Goal: Task Accomplishment & Management: Manage account settings

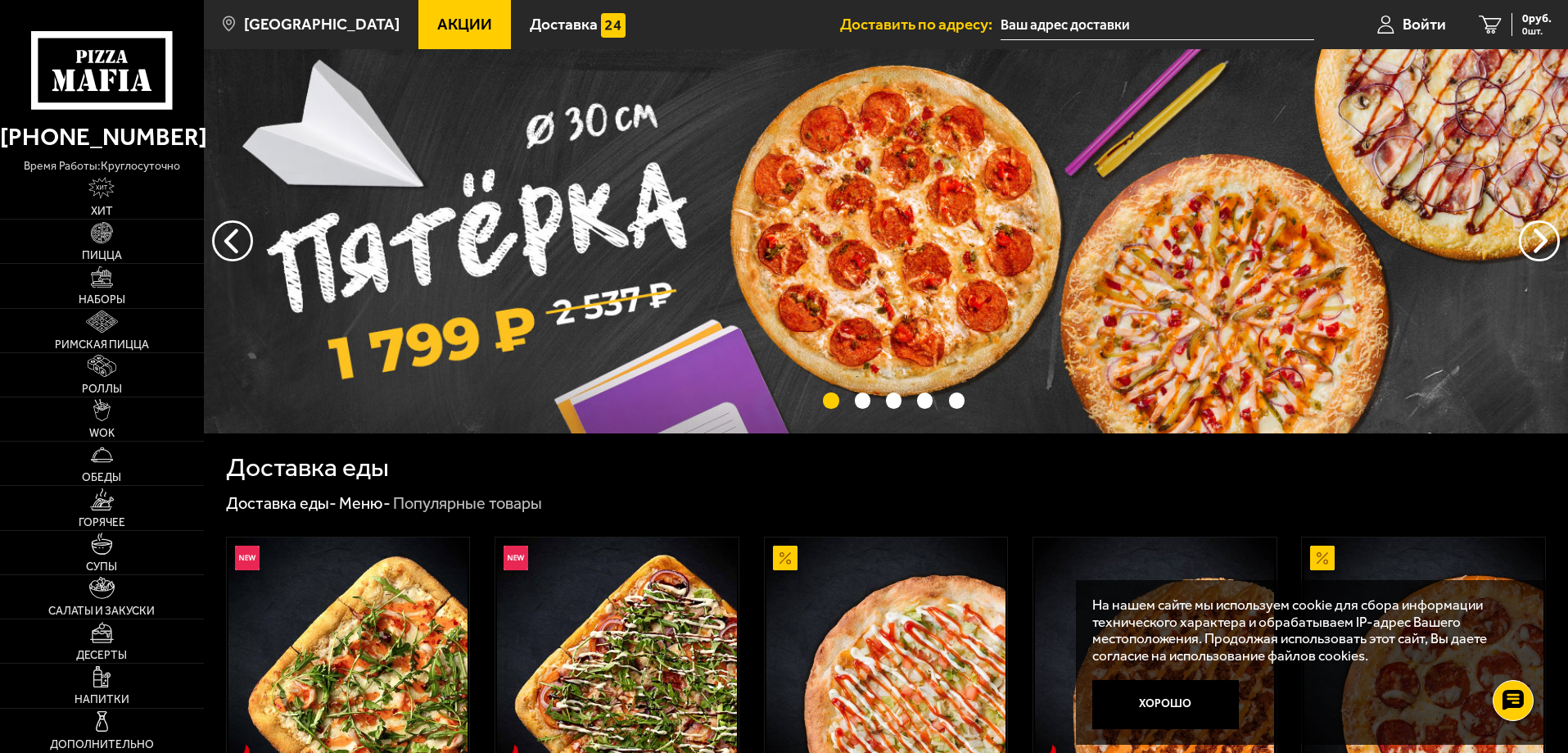
click at [1115, 24] on input "text" at bounding box center [1158, 25] width 313 height 30
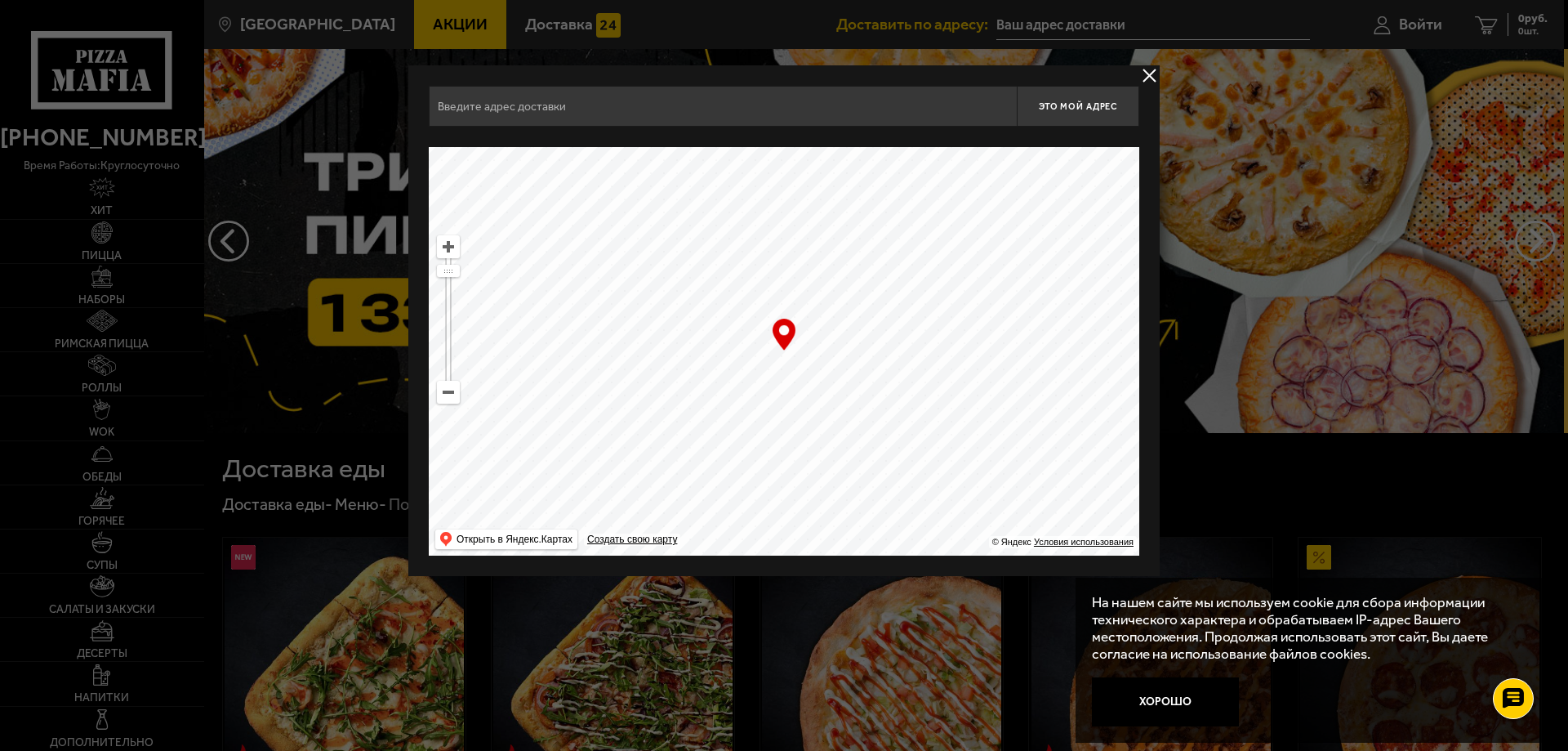
click at [752, 116] on input "text" at bounding box center [723, 106] width 588 height 41
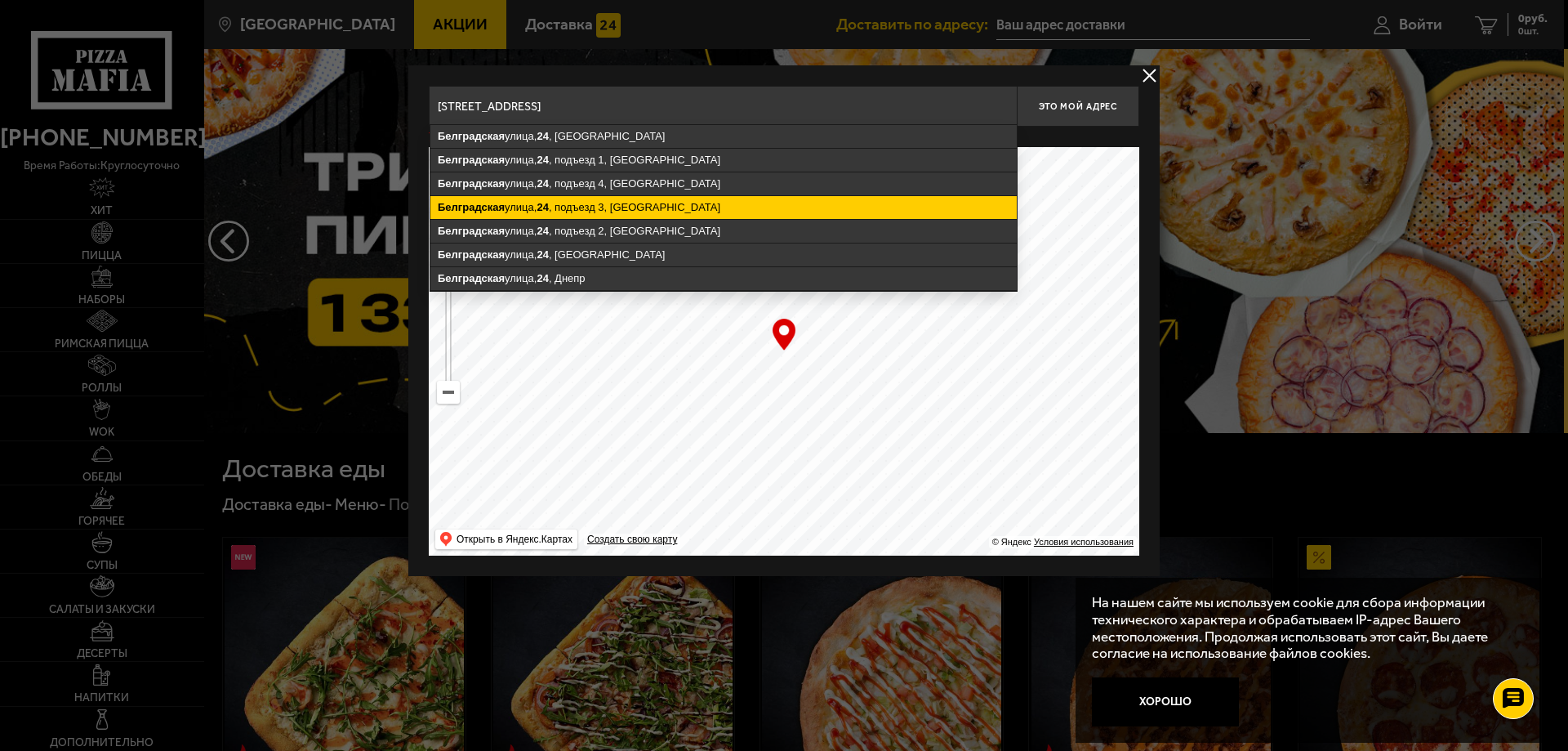
type input "[STREET_ADDRESS]"
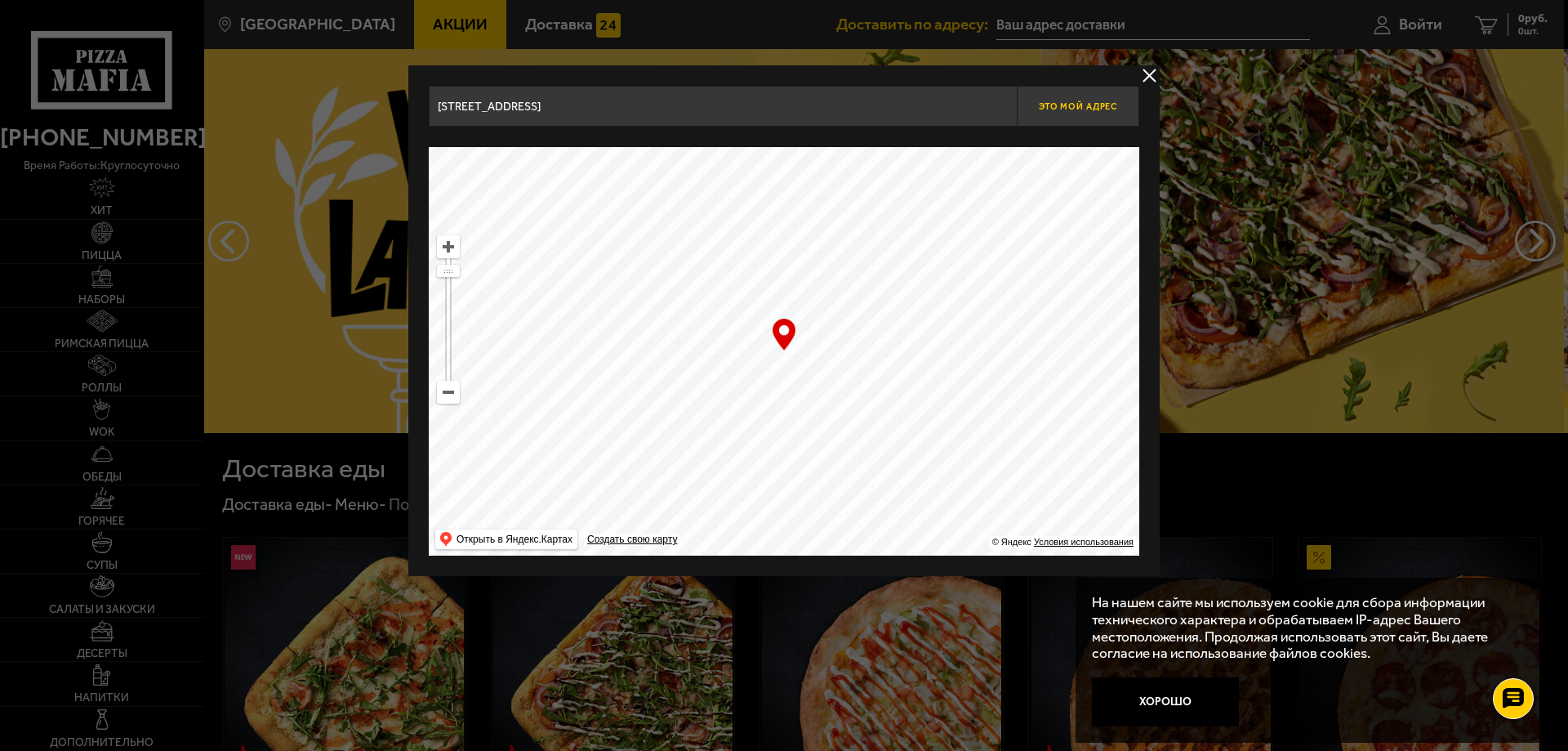
click at [1097, 117] on button "Это мой адрес" at bounding box center [1078, 106] width 123 height 41
type input "[STREET_ADDRESS]"
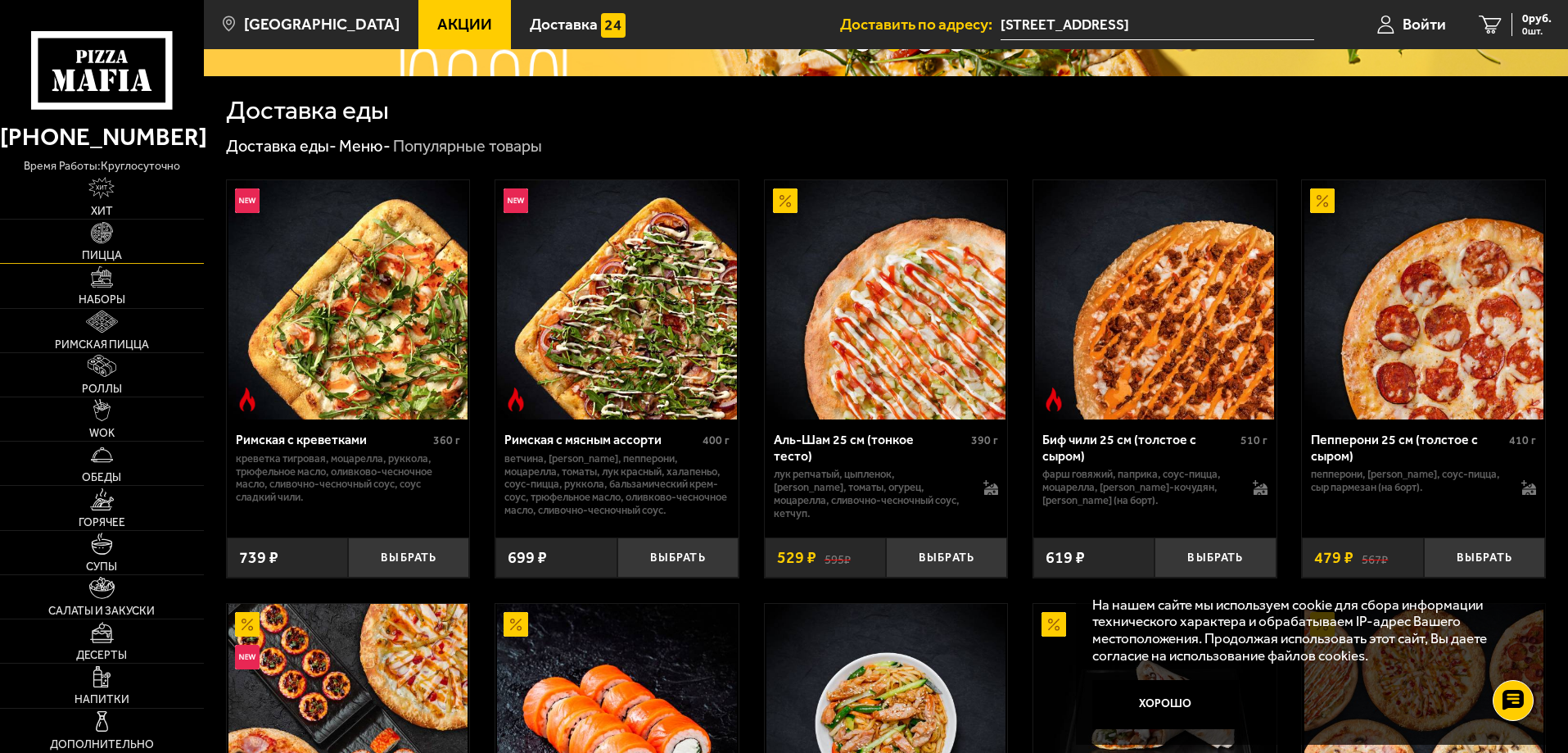
scroll to position [245, 0]
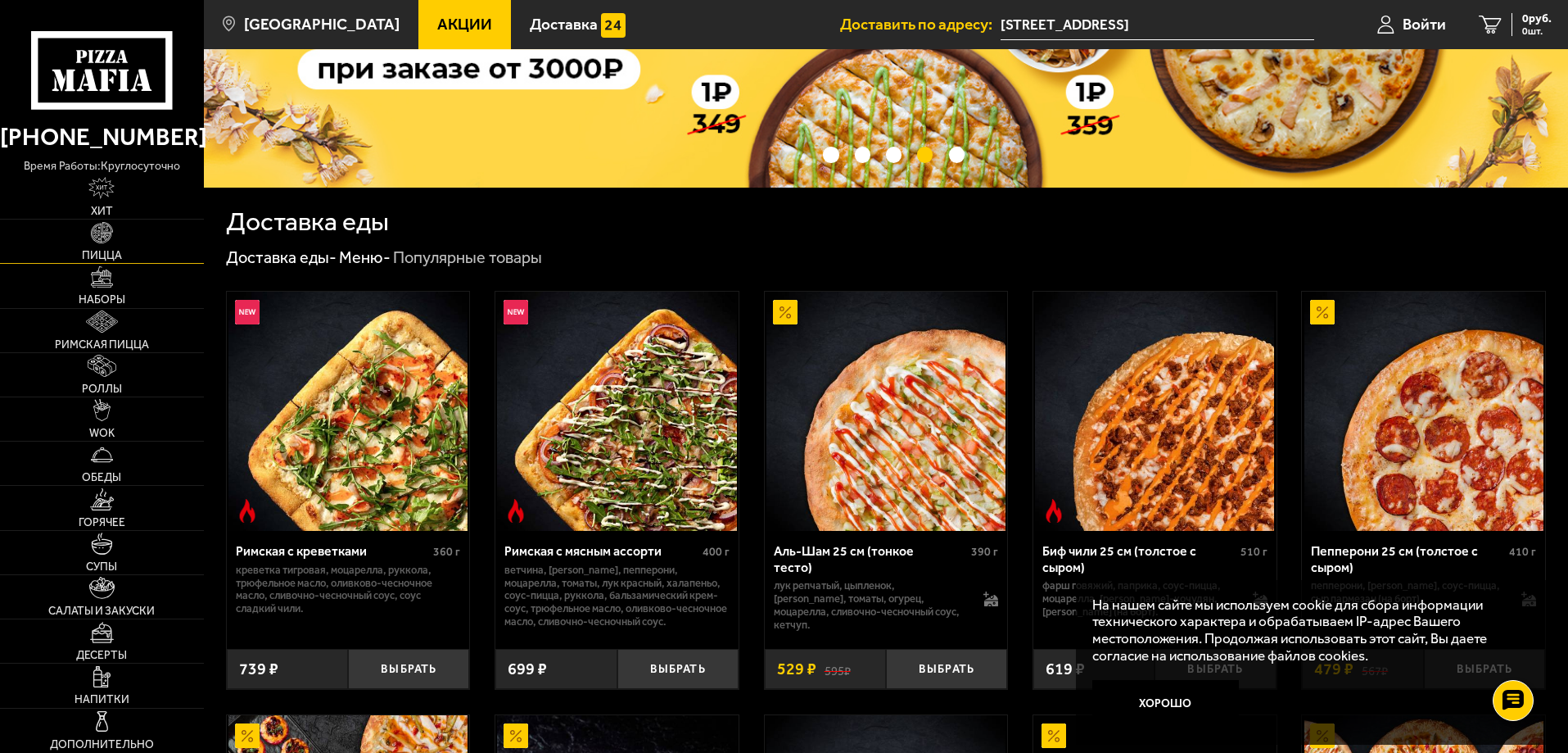
click at [111, 235] on img at bounding box center [102, 233] width 22 height 22
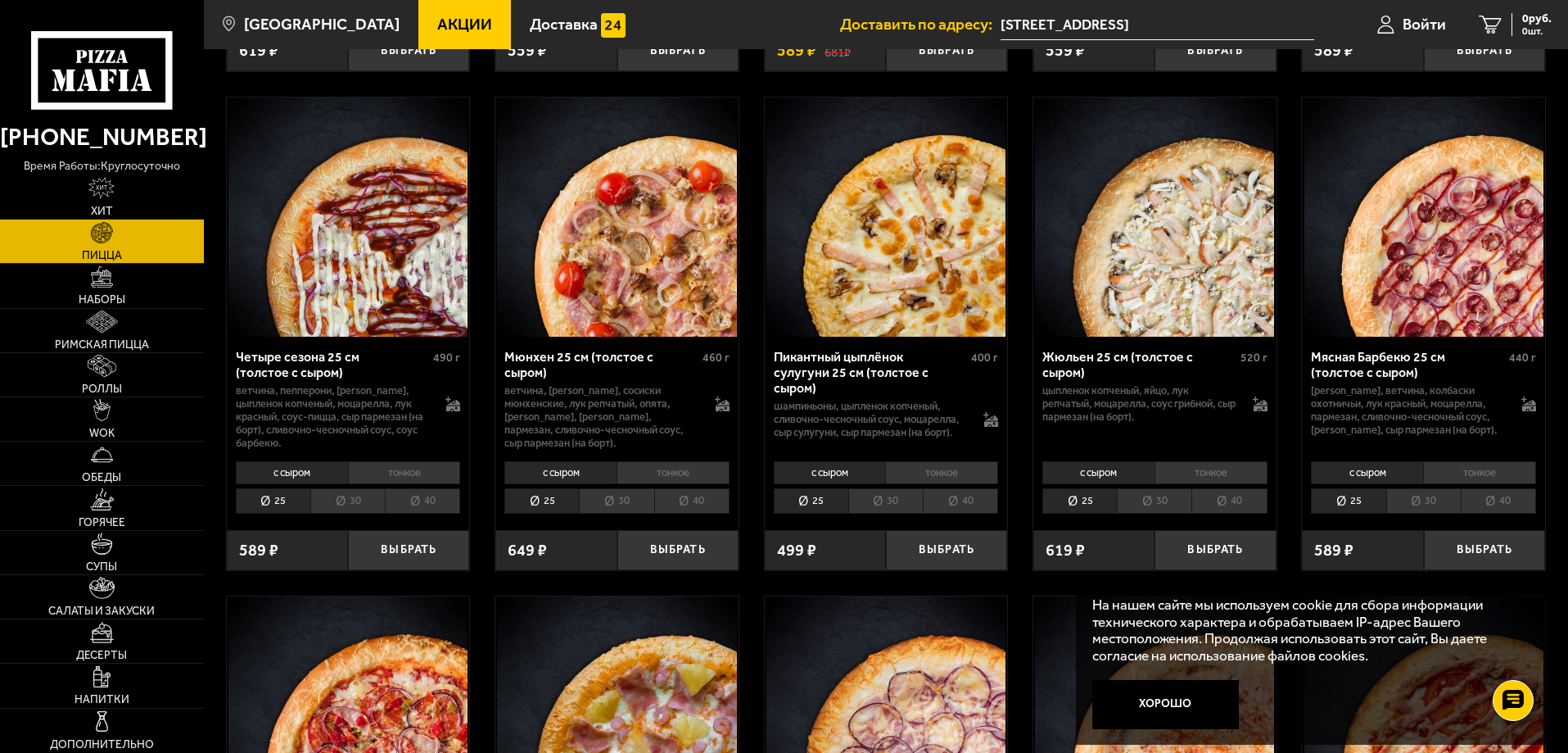
scroll to position [2066, 0]
click at [437, 24] on span "Акции" at bounding box center [465, 24] width 55 height 16
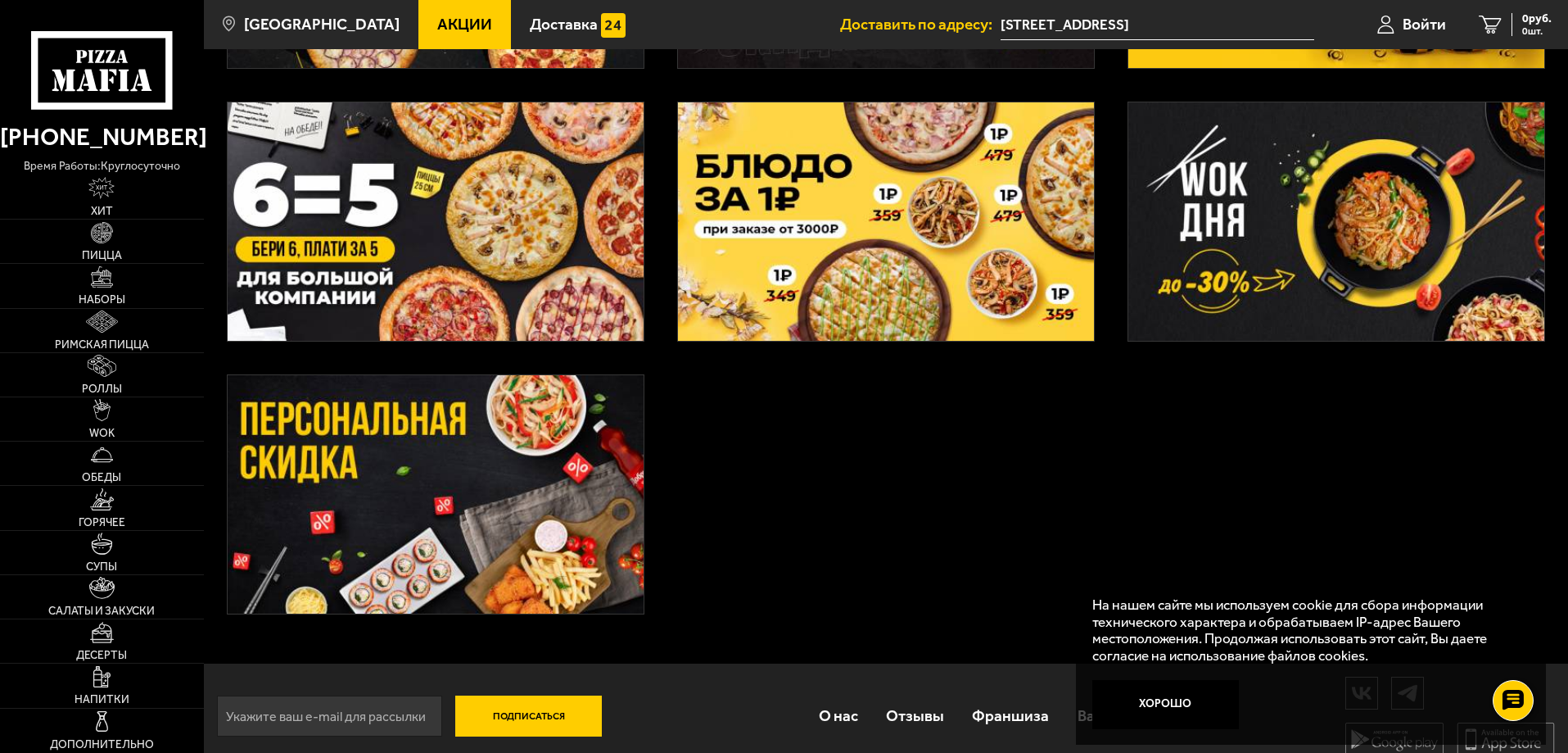
scroll to position [617, 0]
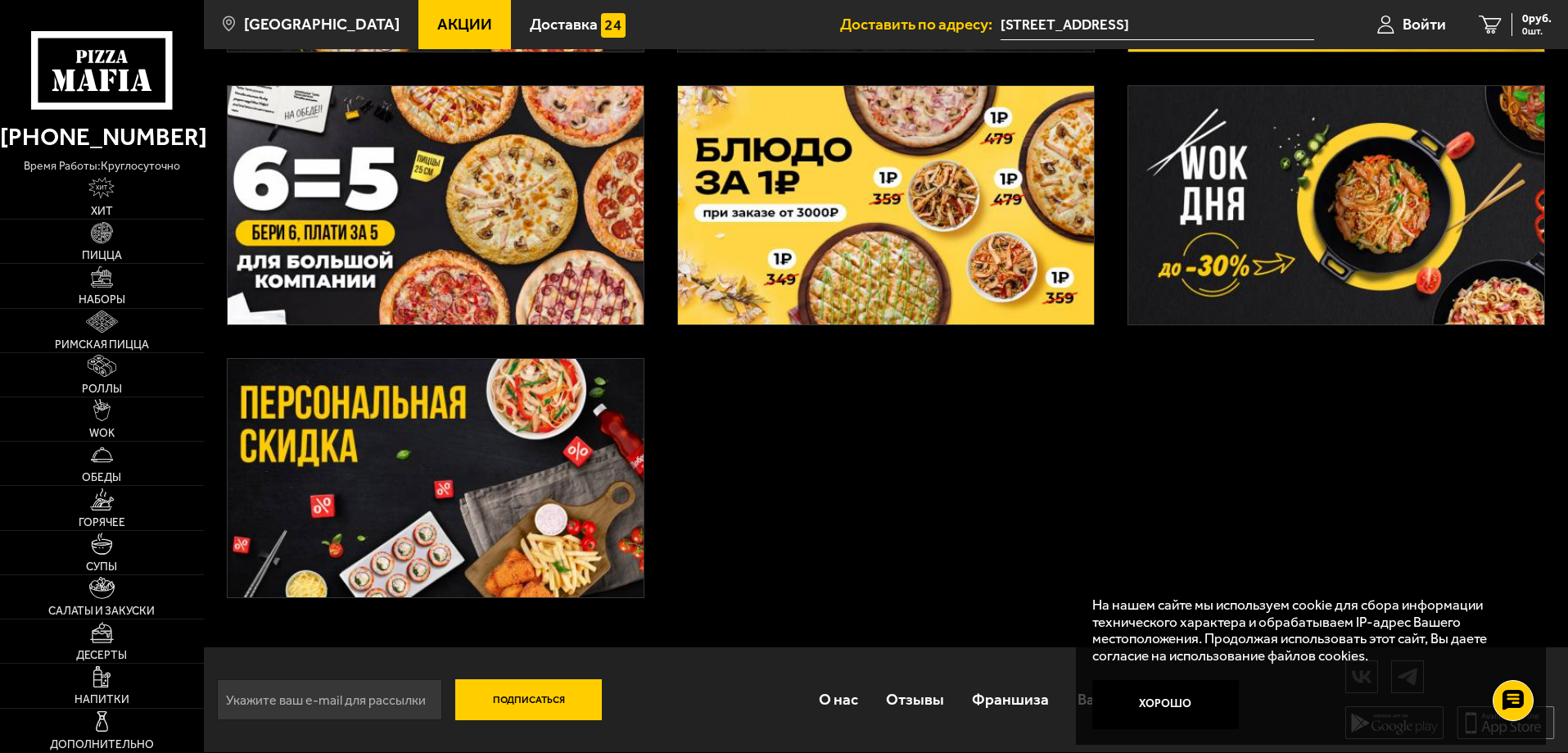
click at [548, 431] on img at bounding box center [436, 478] width 416 height 238
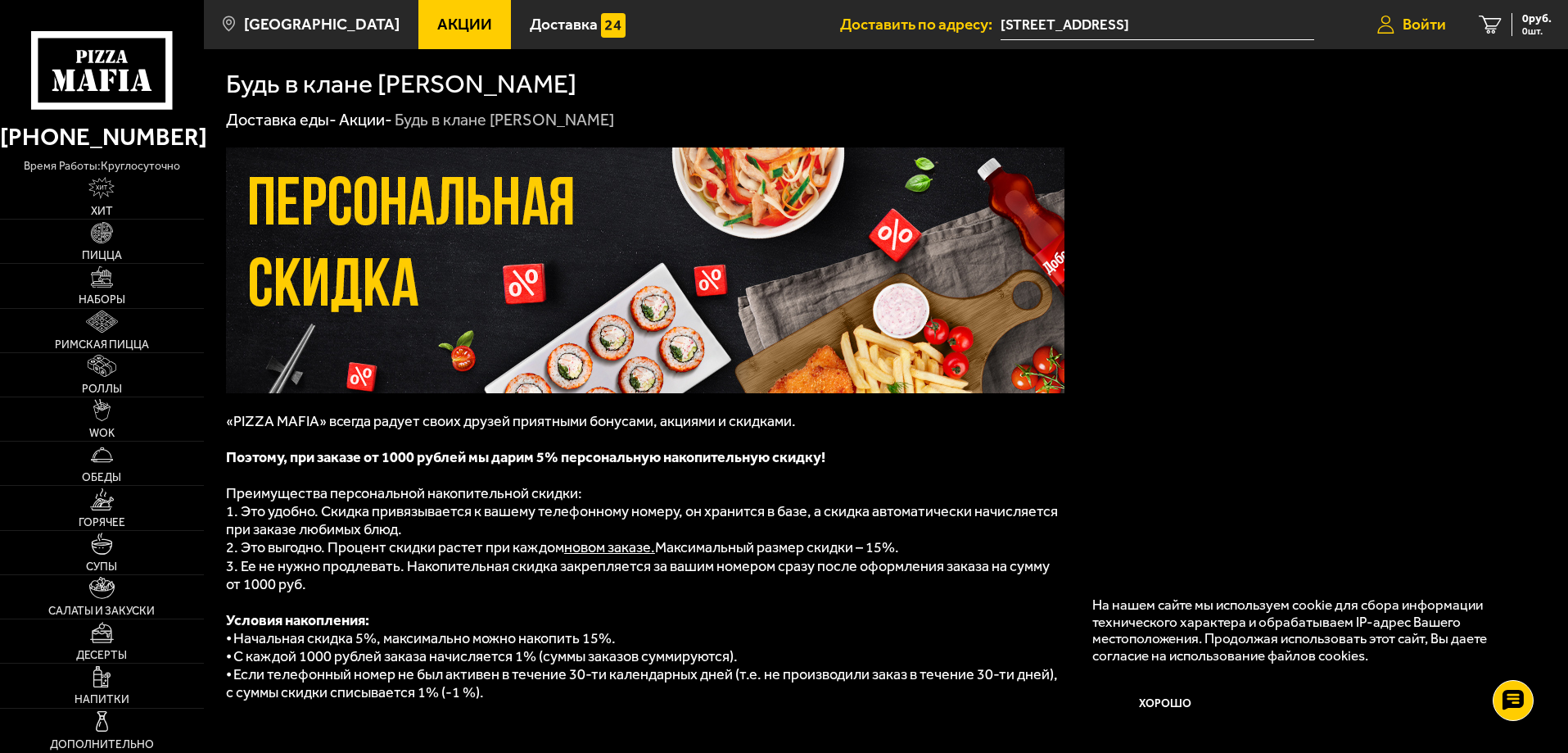
click at [1428, 17] on span "Войти" at bounding box center [1424, 24] width 44 height 16
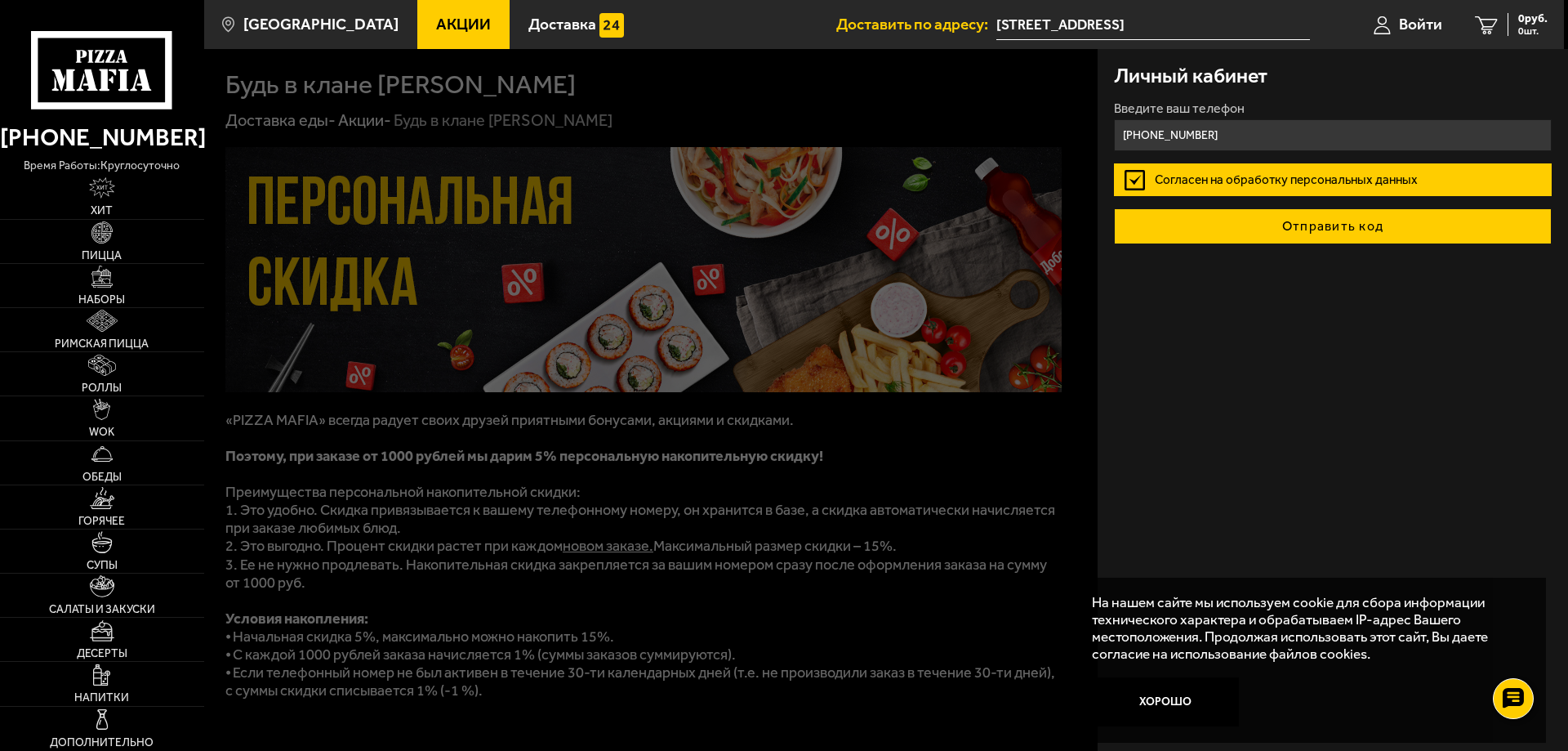
type input "[PHONE_NUMBER]"
click at [1362, 230] on button "Отправить код" at bounding box center [1333, 226] width 438 height 36
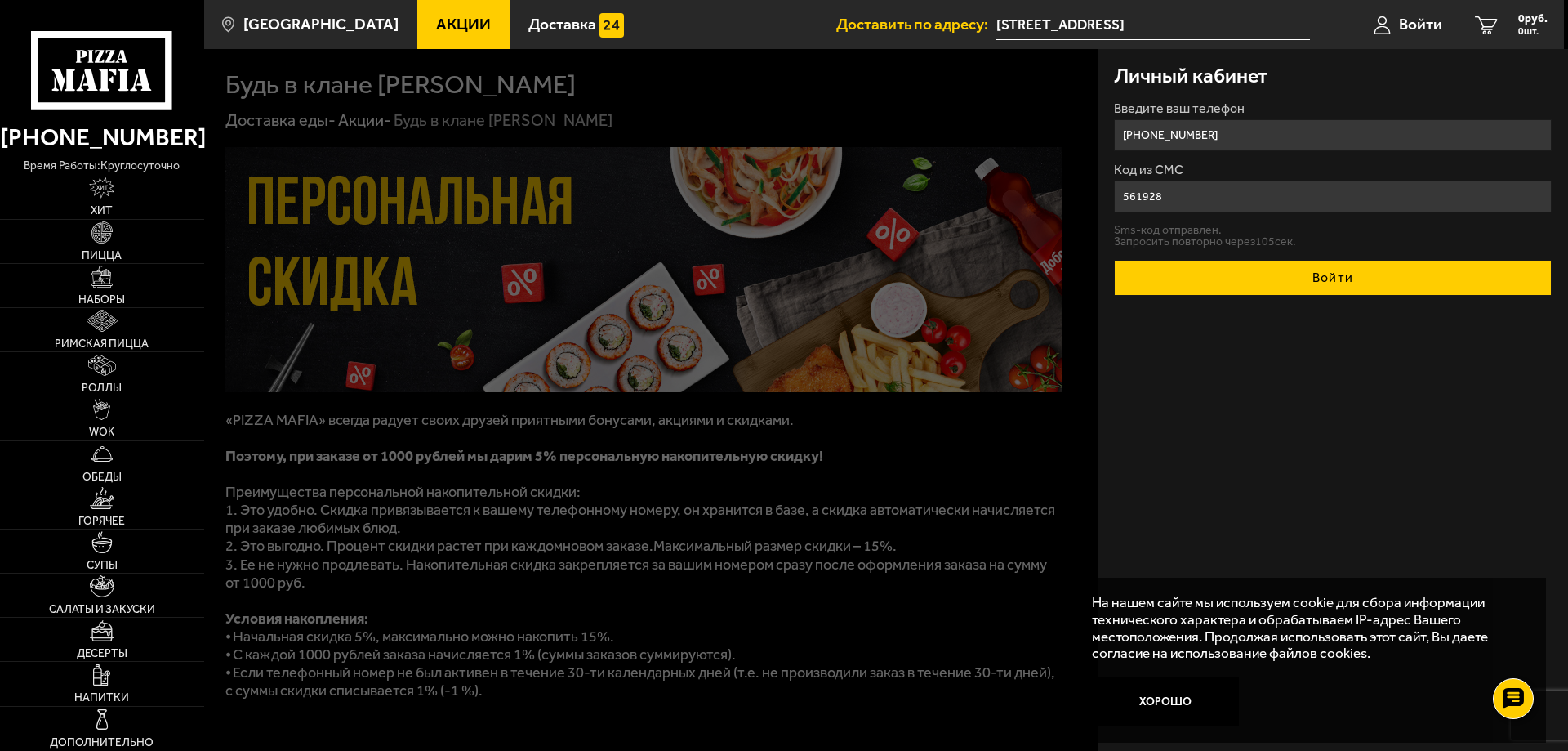
type input "561928"
click at [1347, 263] on button "Войти" at bounding box center [1333, 277] width 438 height 36
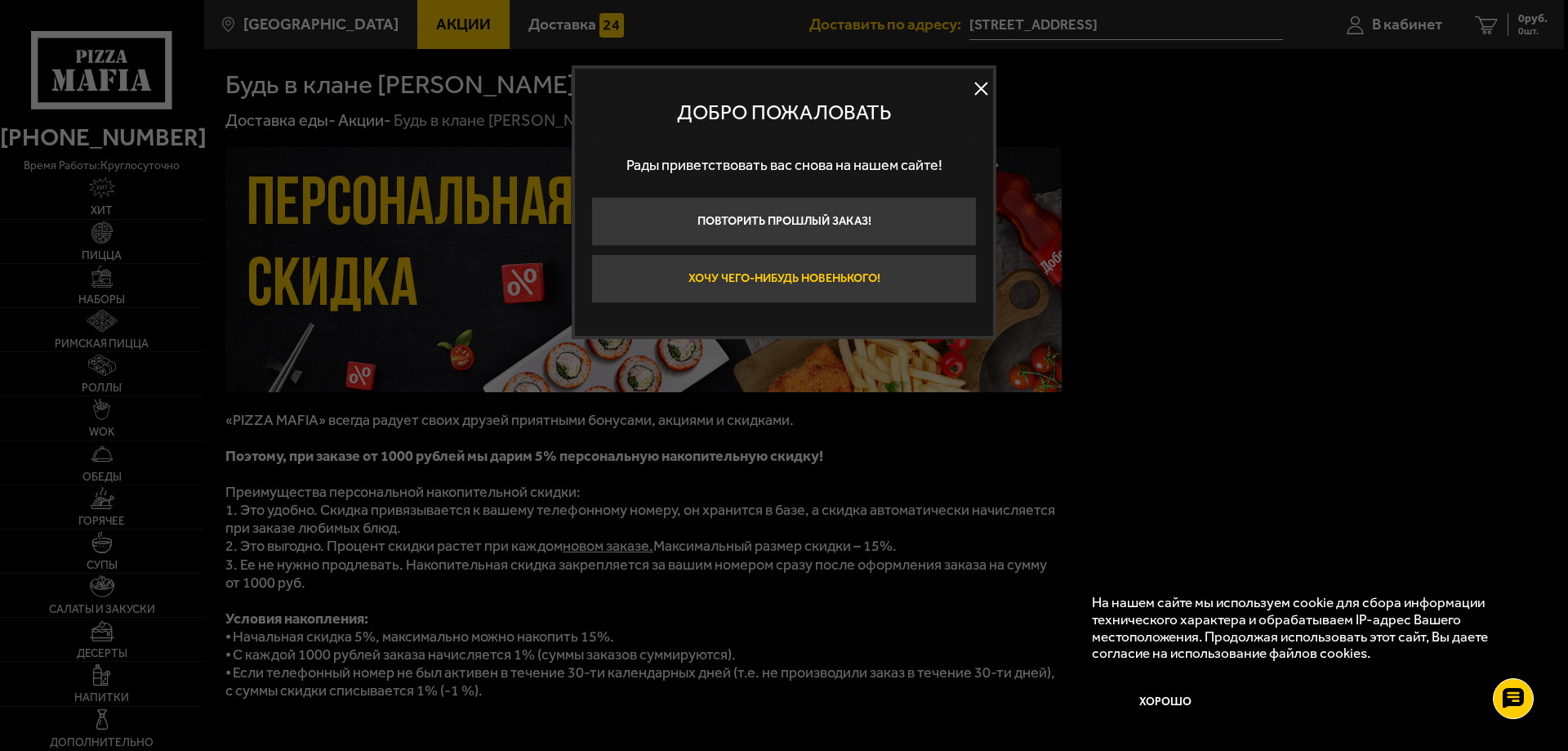
click at [926, 274] on button "Хочу чего-нибудь новенького!" at bounding box center [784, 278] width 385 height 49
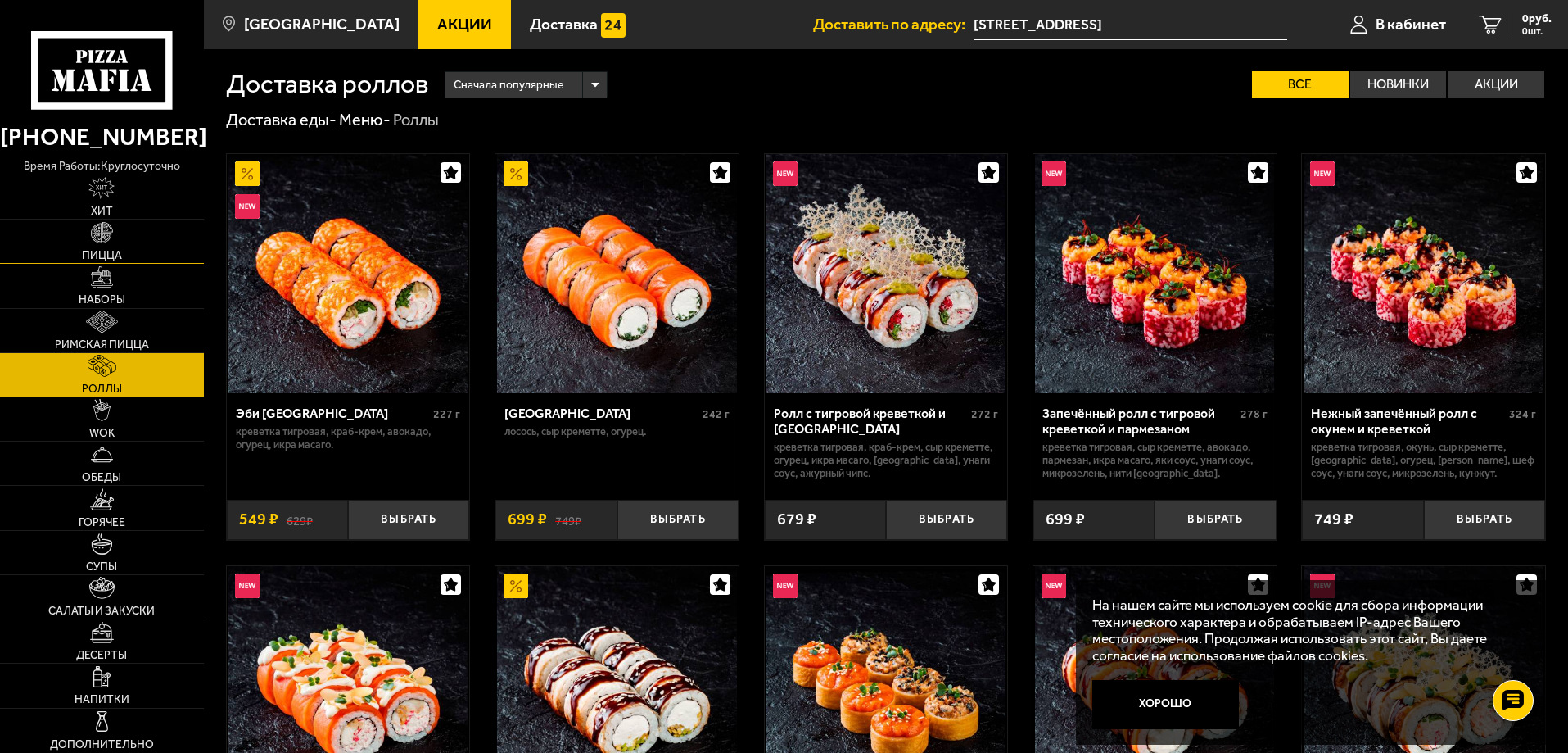
click at [104, 247] on link "Пицца" at bounding box center [102, 241] width 204 height 44
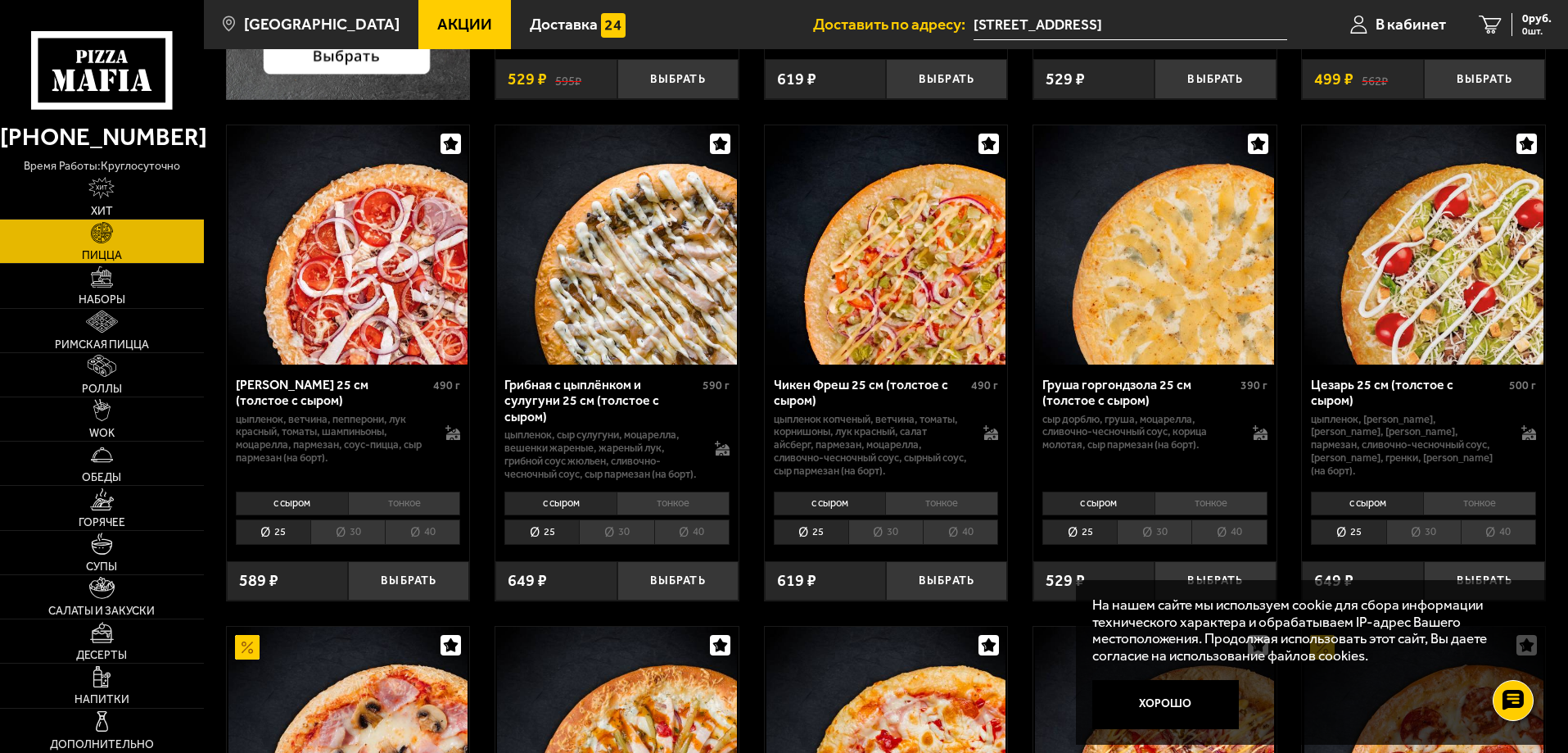
scroll to position [328, 0]
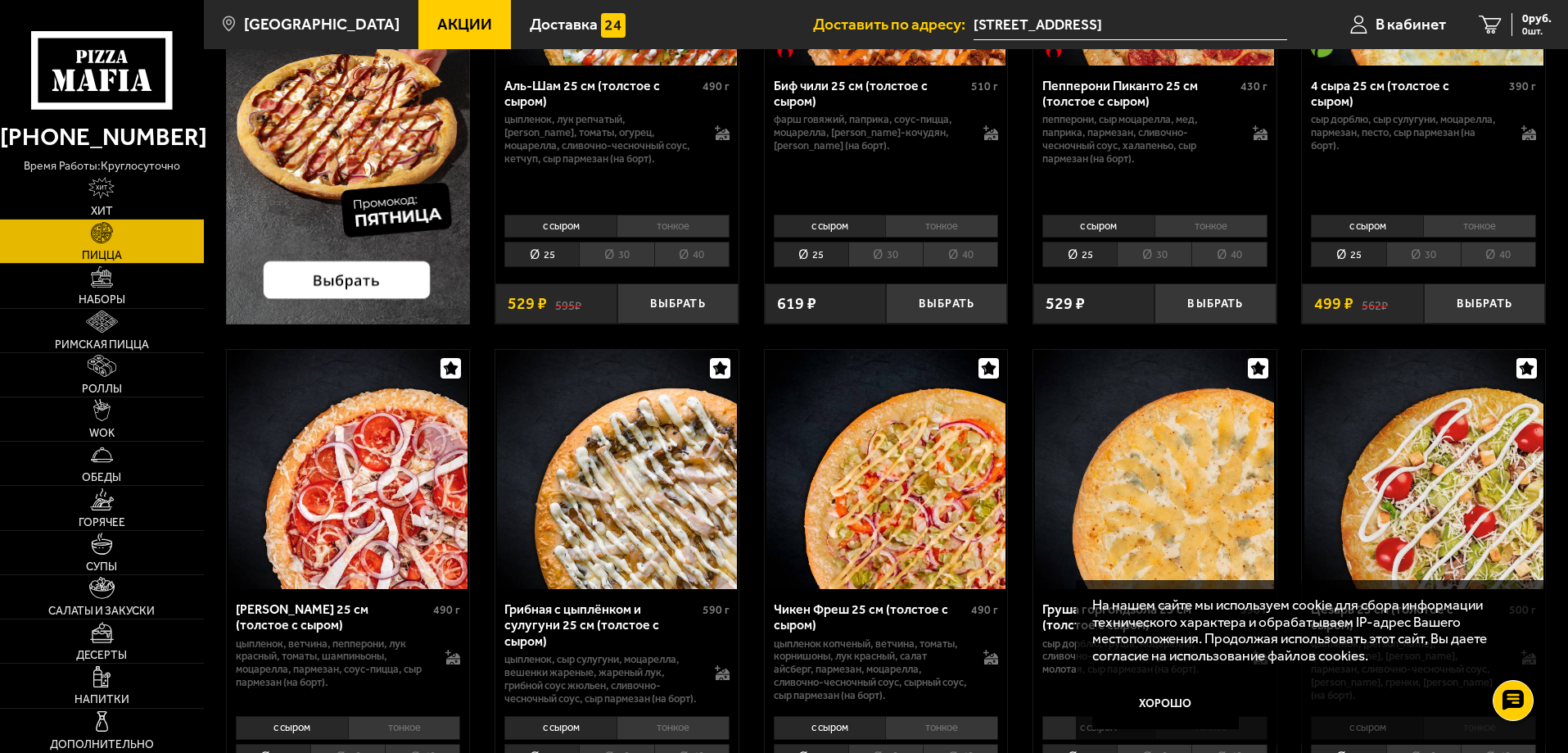
click at [451, 25] on span "Акции" at bounding box center [465, 24] width 55 height 16
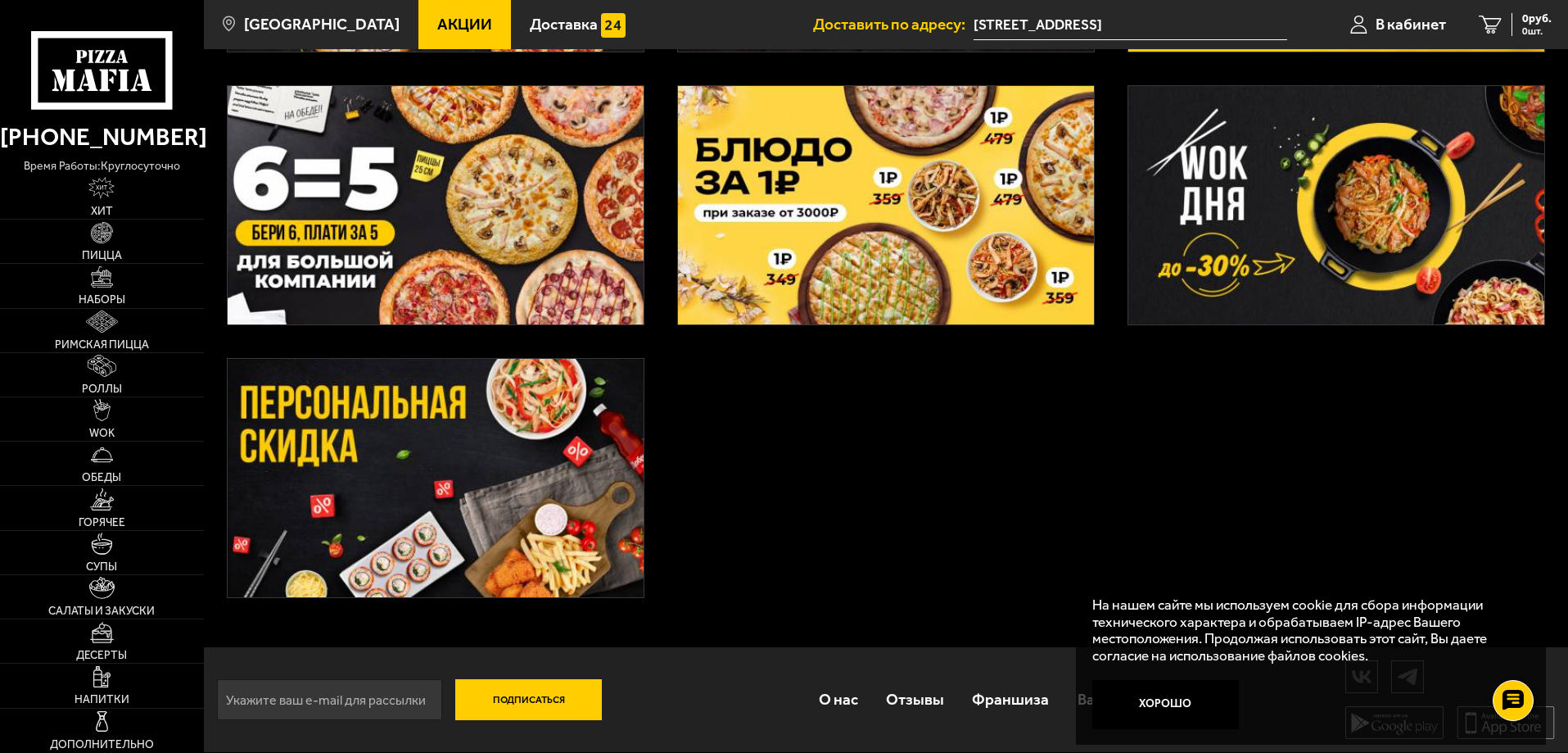
click at [482, 379] on img at bounding box center [436, 478] width 416 height 238
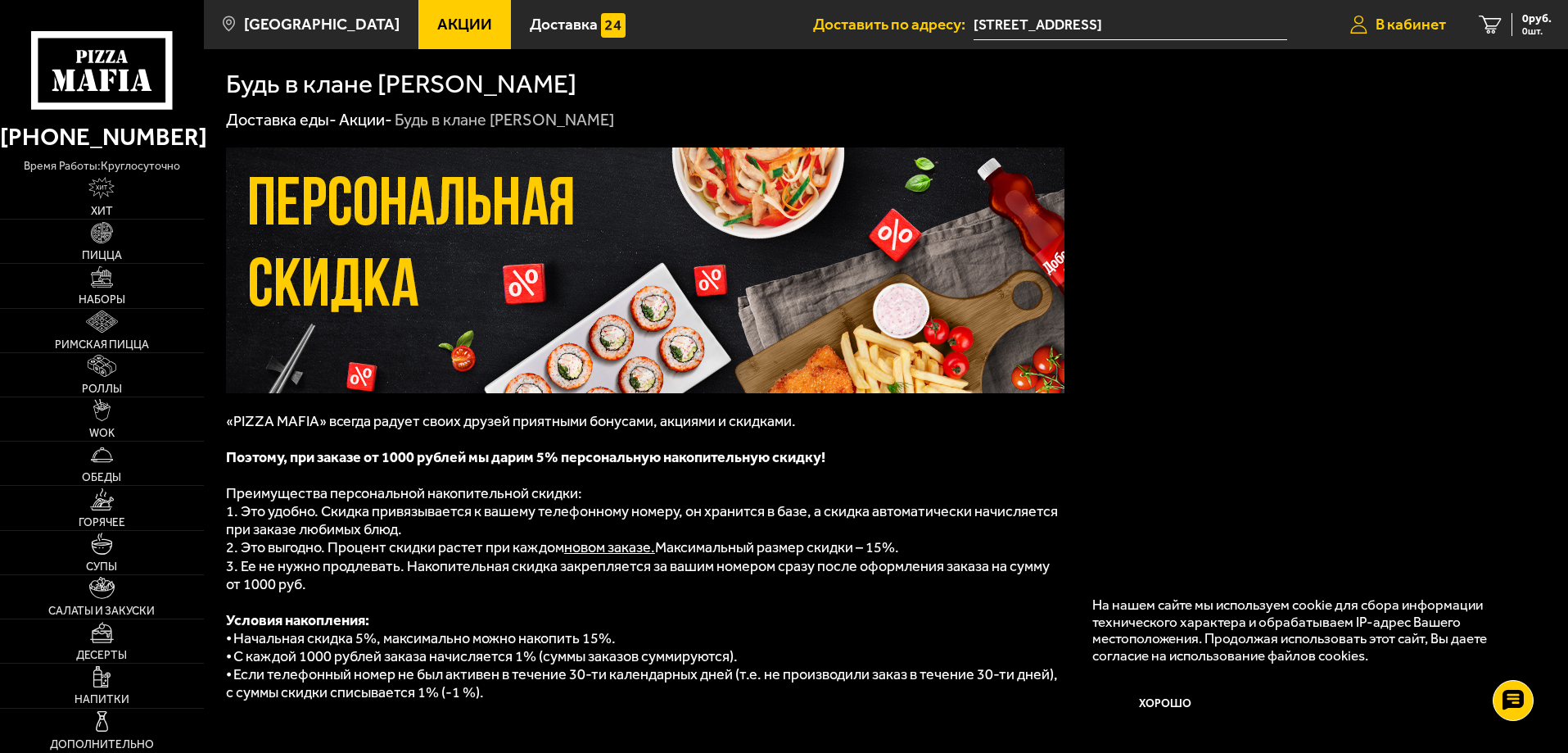
click at [1432, 25] on span "В кабинет" at bounding box center [1411, 24] width 71 height 16
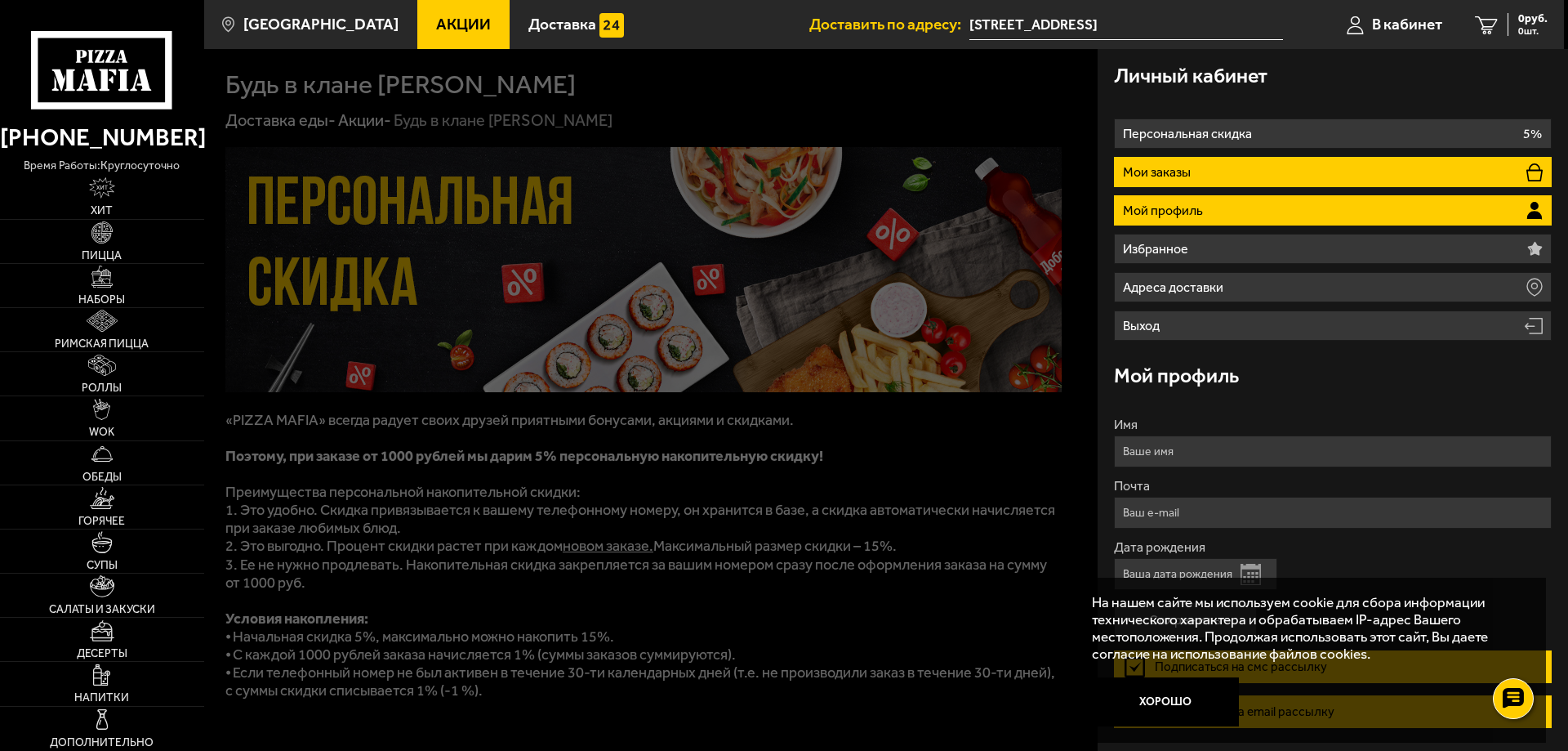
click at [1254, 164] on li "Мои заказы" at bounding box center [1333, 172] width 438 height 30
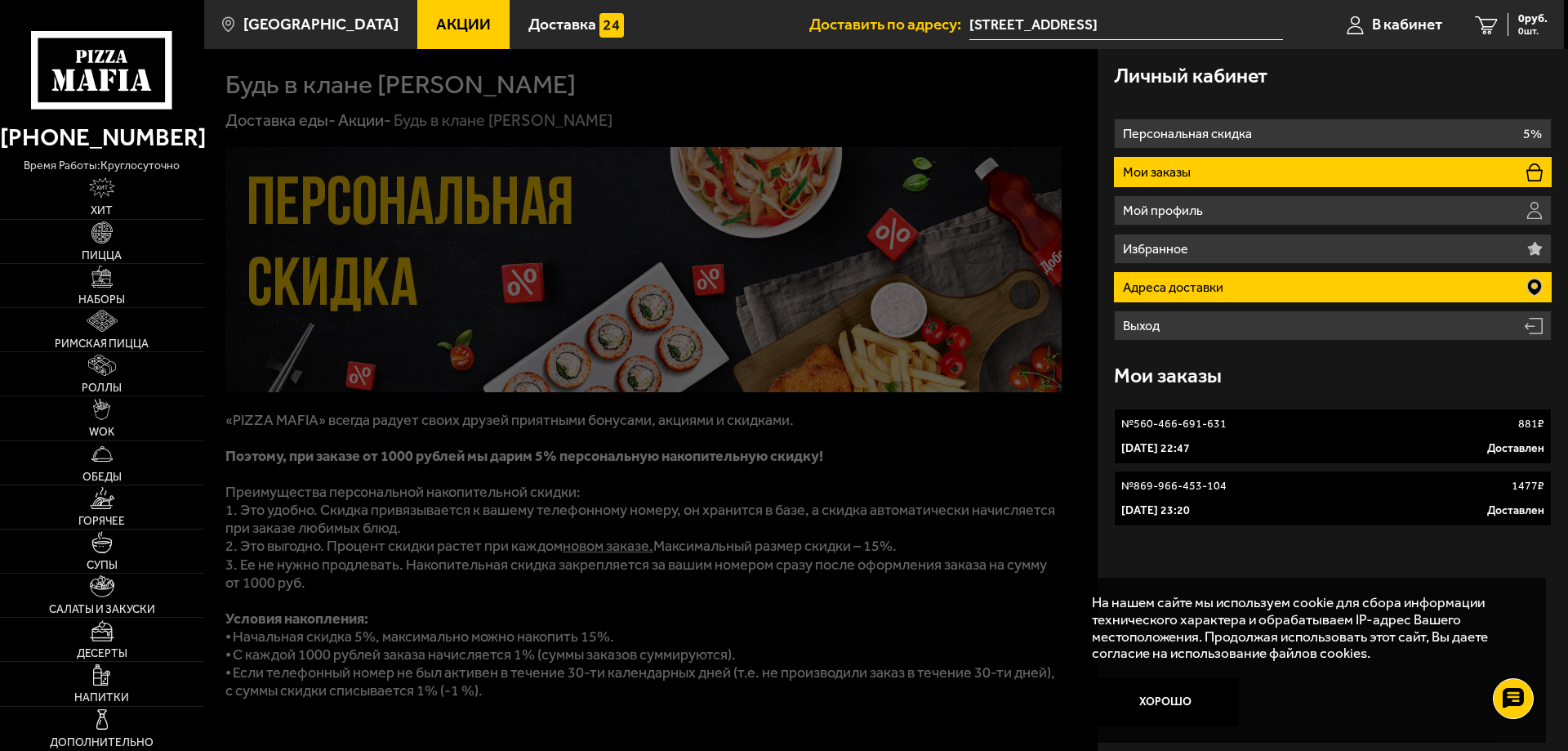
click at [1230, 280] on li "Адреса доставки" at bounding box center [1333, 287] width 438 height 30
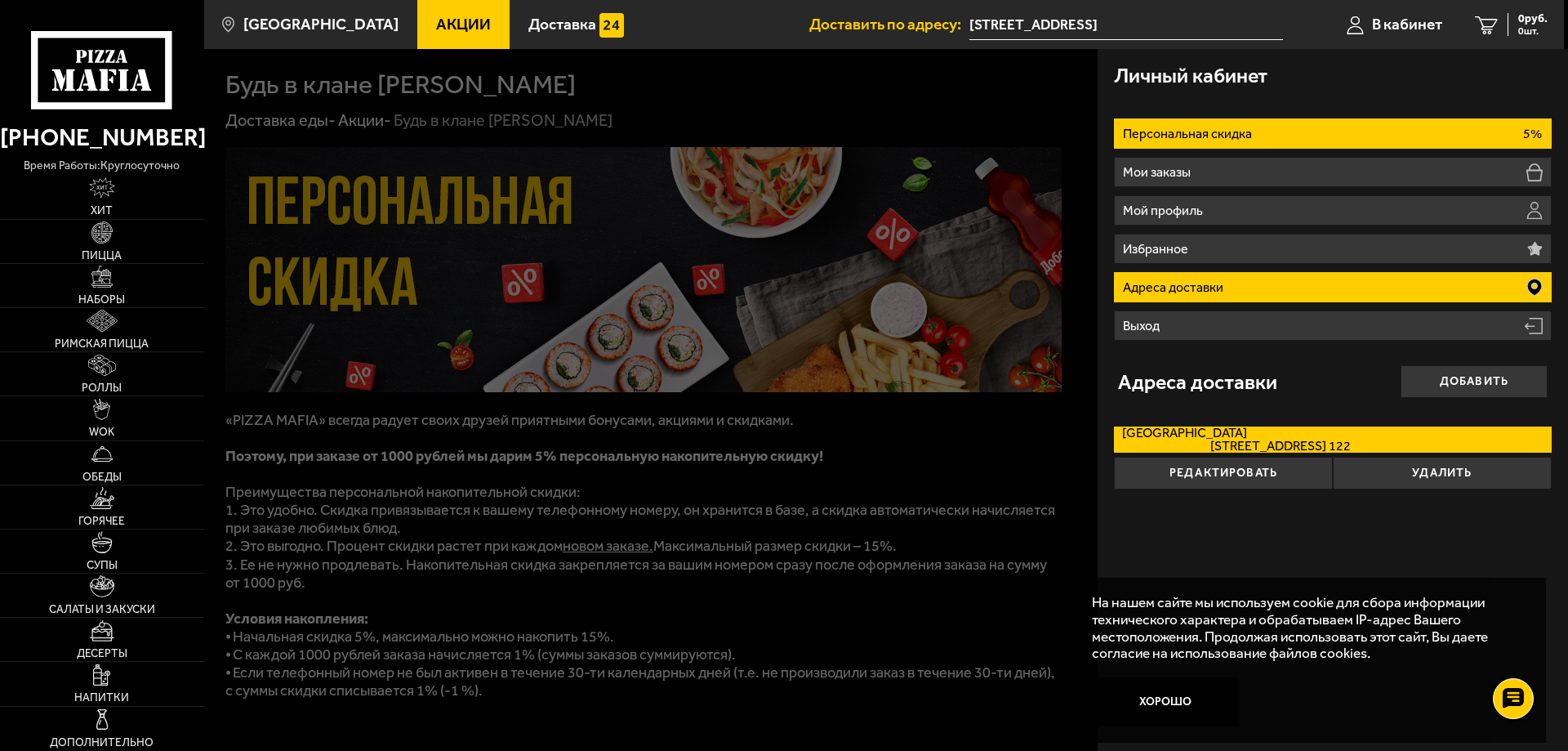
click at [1218, 148] on li "Персональная скидка 5%" at bounding box center [1333, 133] width 438 height 30
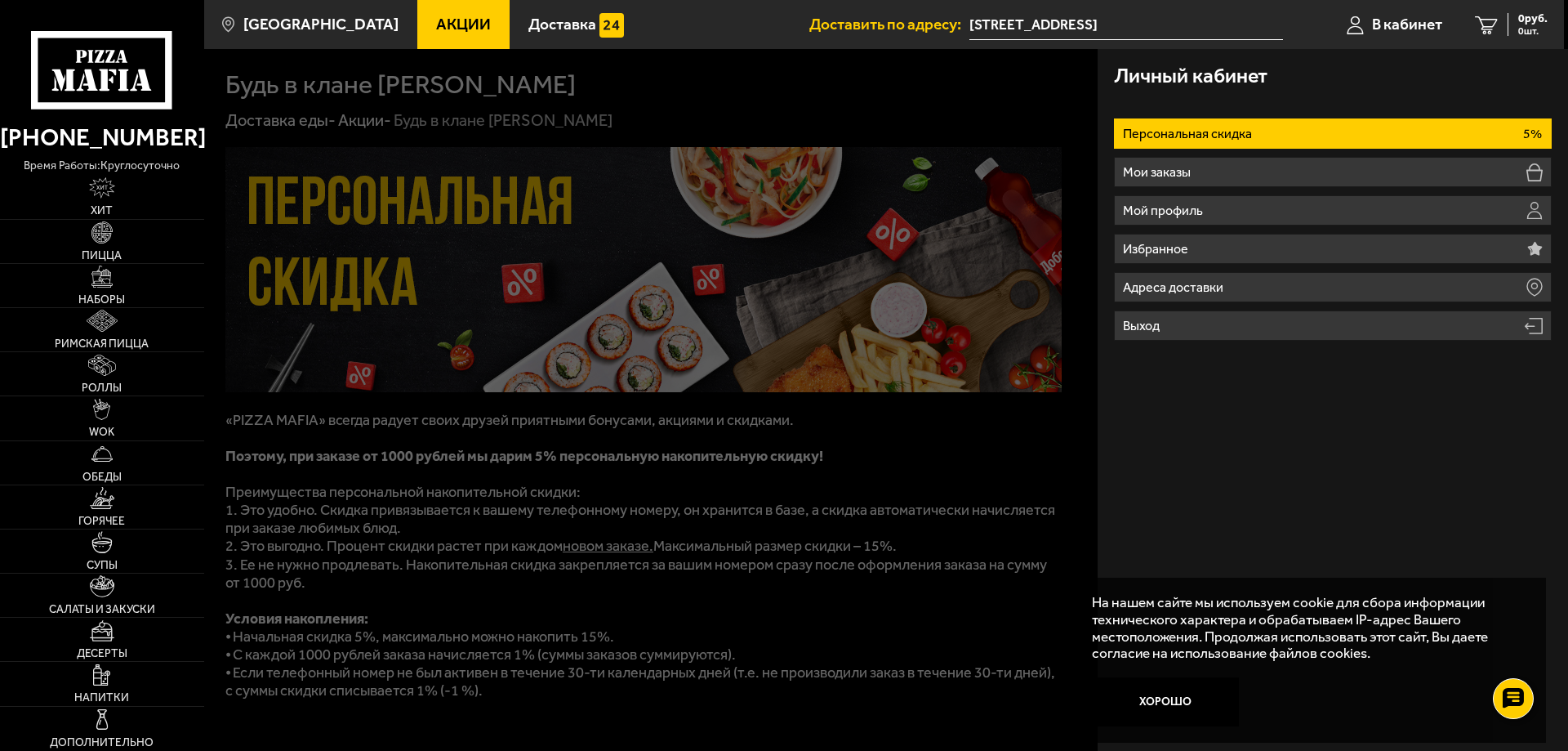
click at [972, 319] on div at bounding box center [988, 424] width 1568 height 751
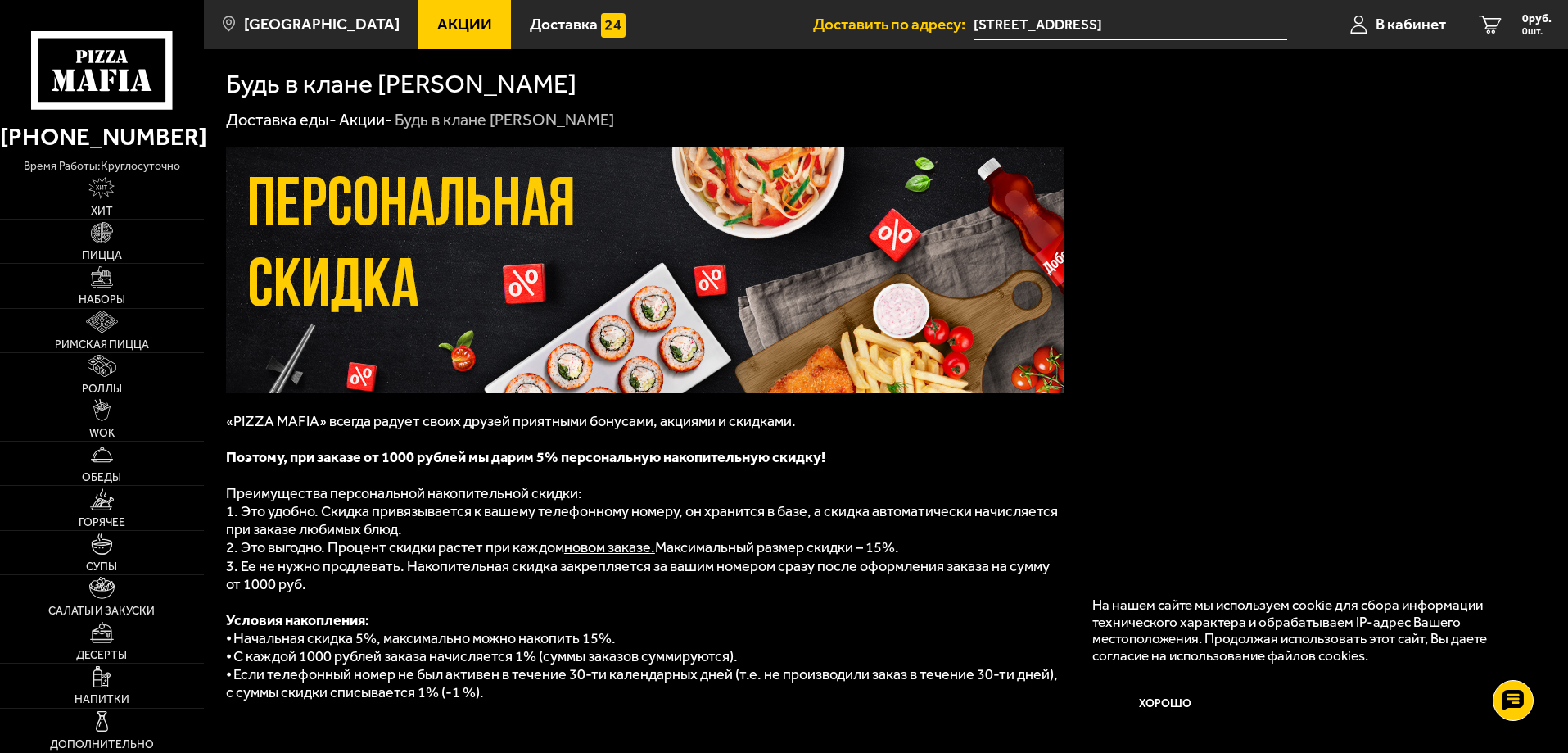
click at [437, 21] on span "Акции" at bounding box center [465, 24] width 55 height 16
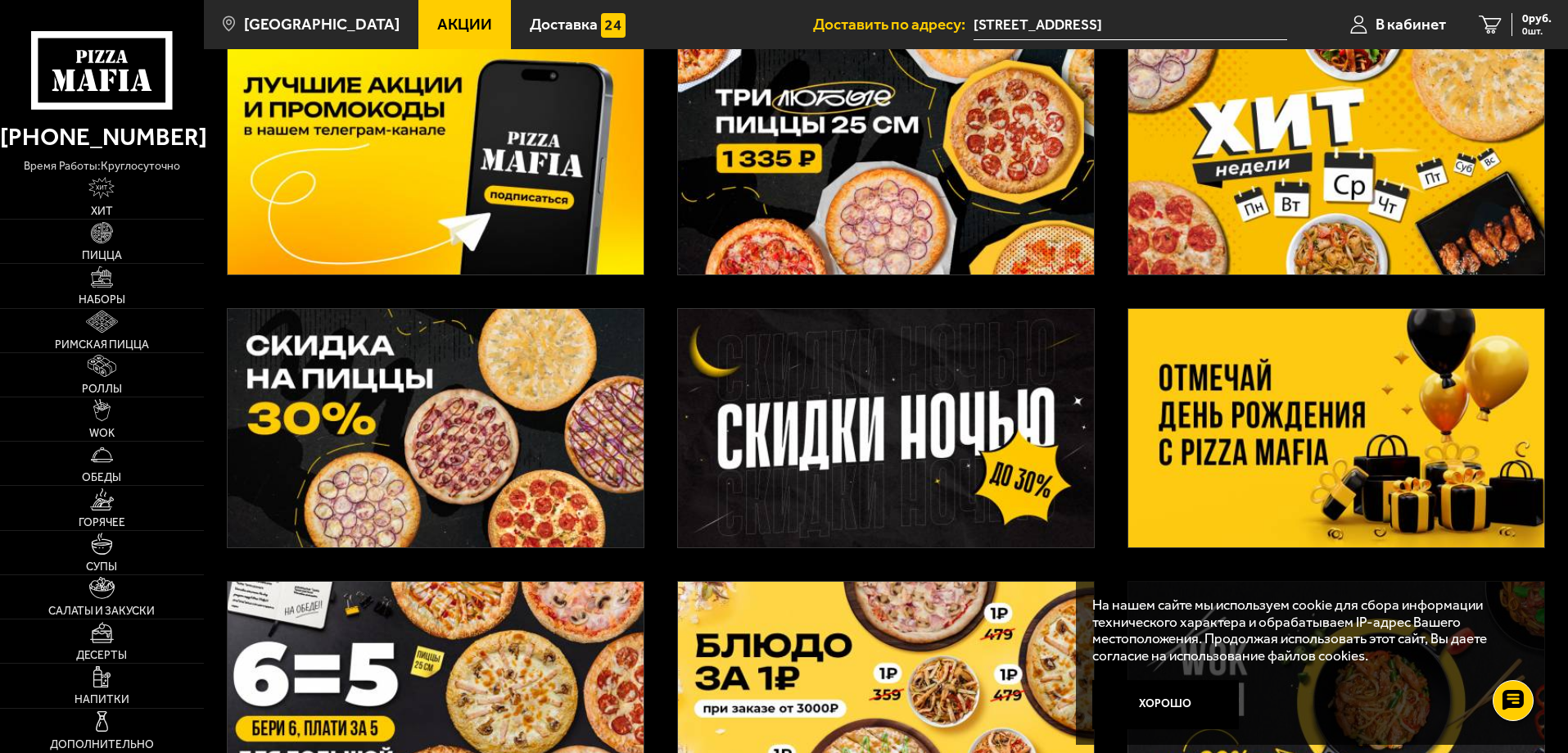
scroll to position [82, 0]
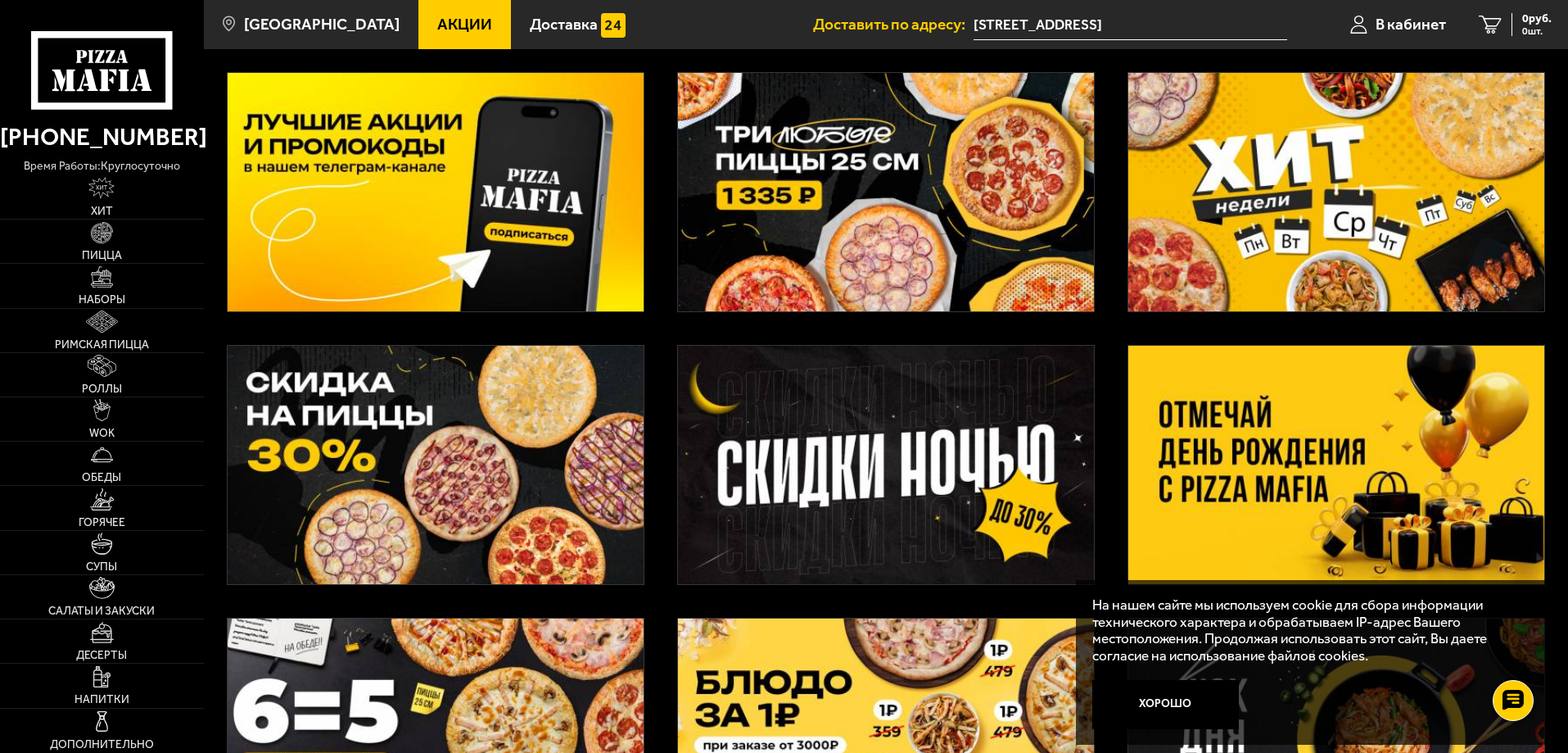
click at [561, 430] on img at bounding box center [436, 464] width 416 height 238
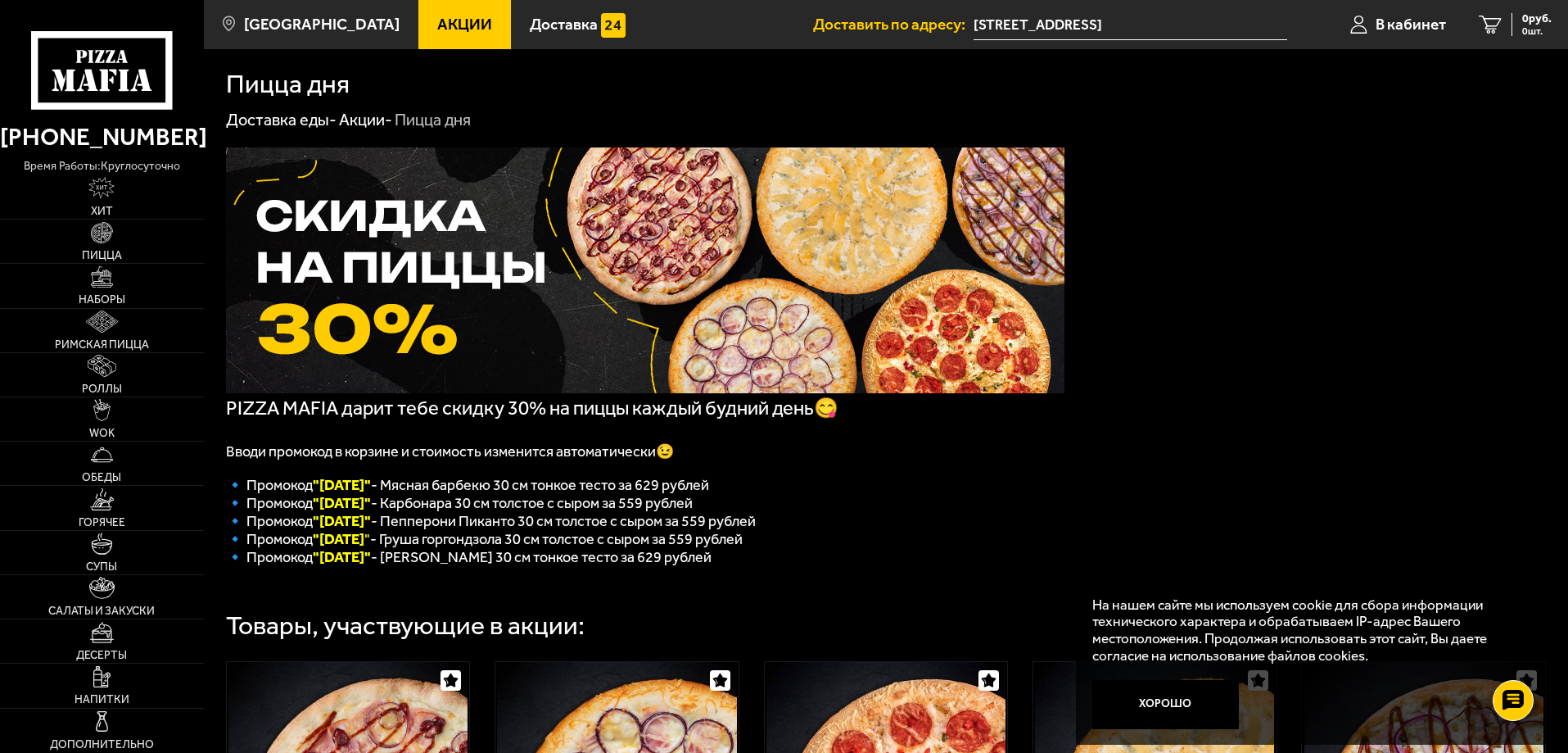
scroll to position [82, 0]
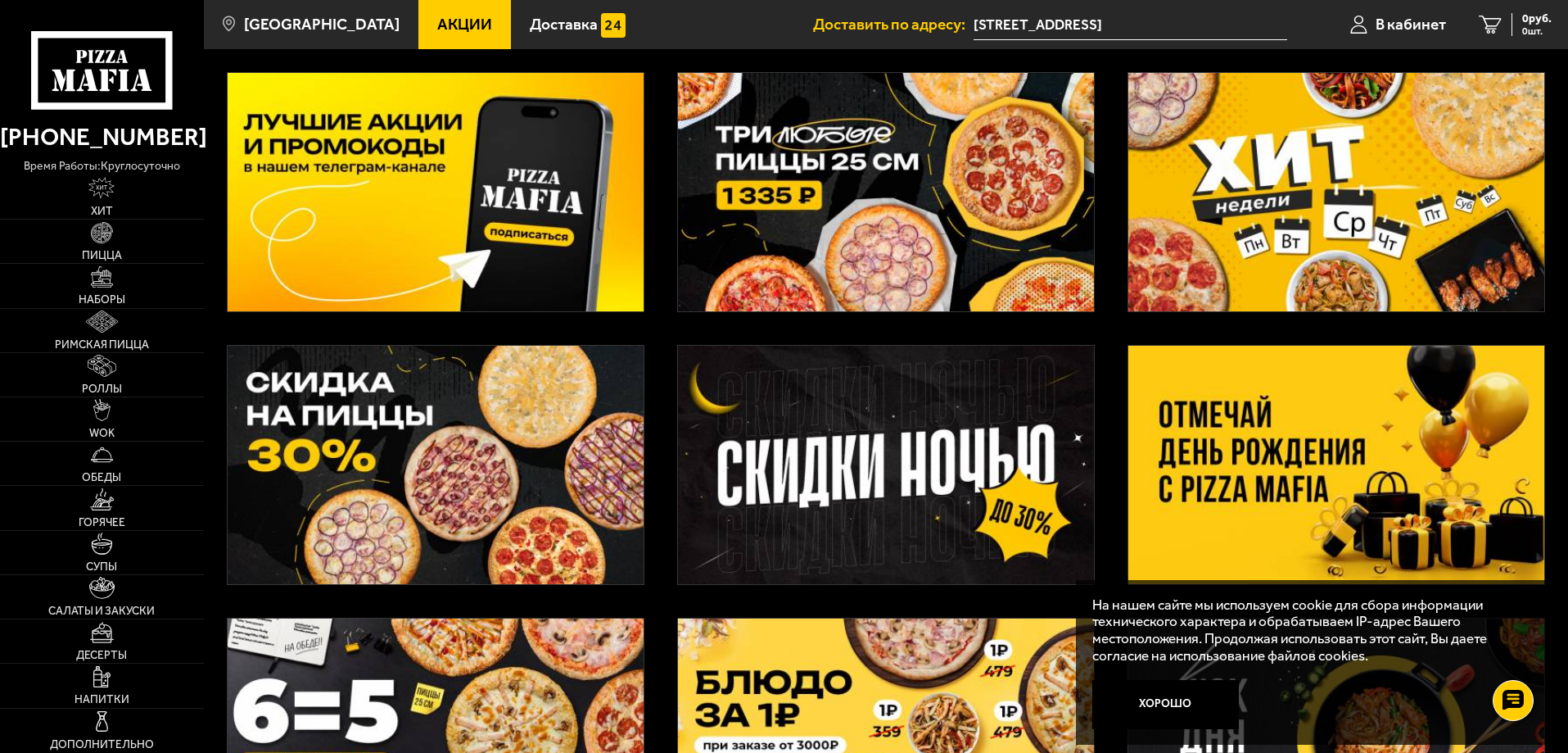
click at [808, 275] on img at bounding box center [886, 191] width 416 height 238
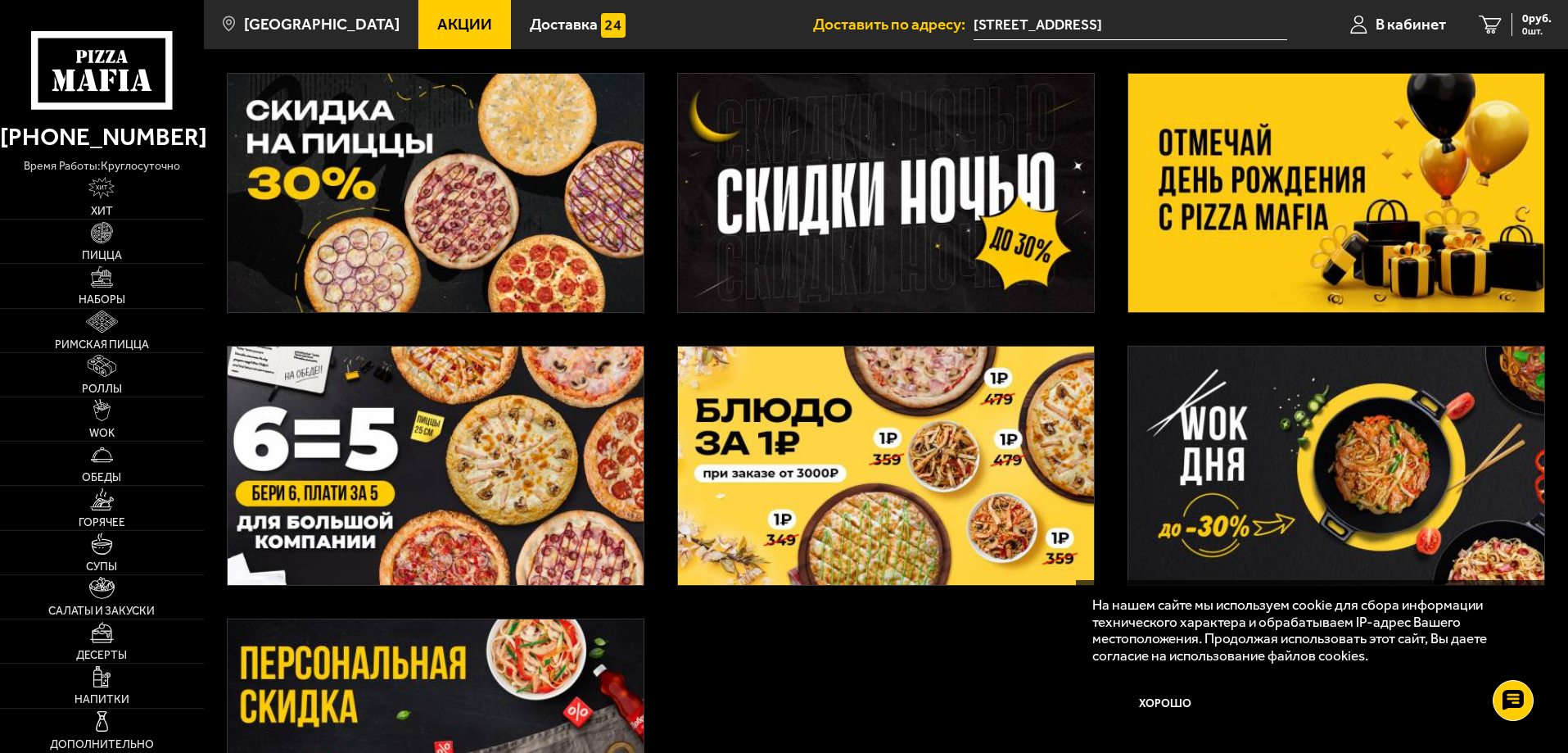
scroll to position [410, 0]
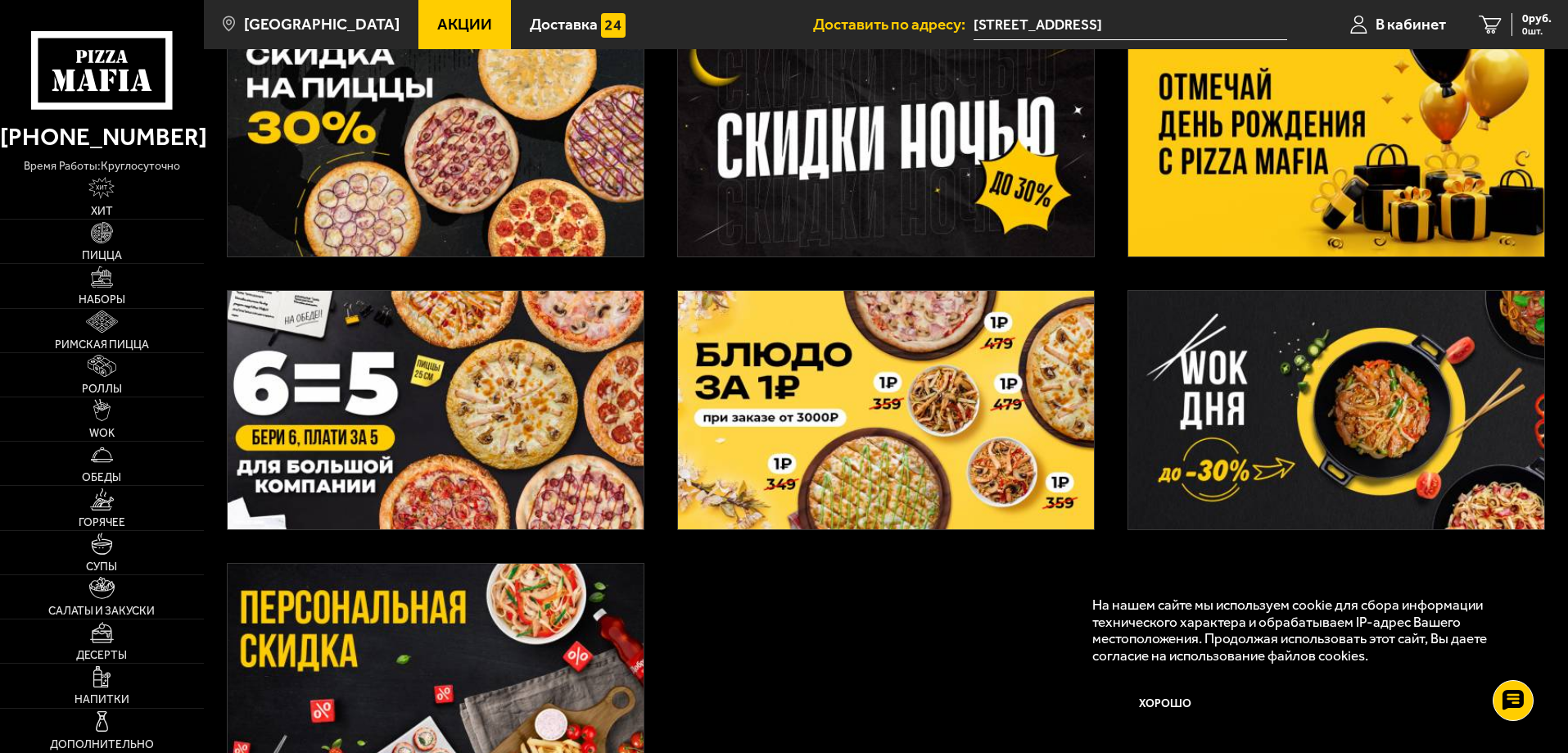
click at [956, 176] on img at bounding box center [886, 136] width 416 height 238
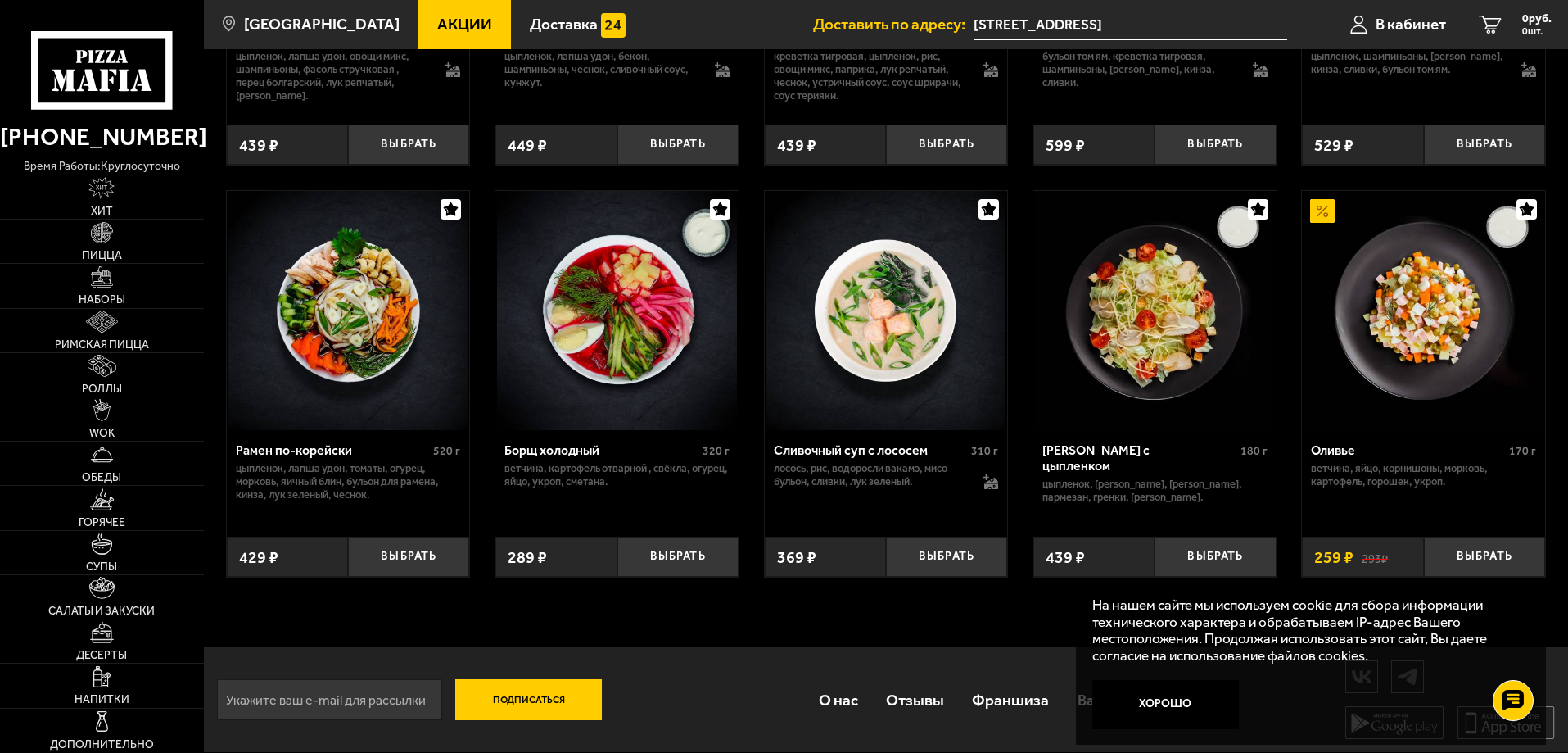
scroll to position [2138, 0]
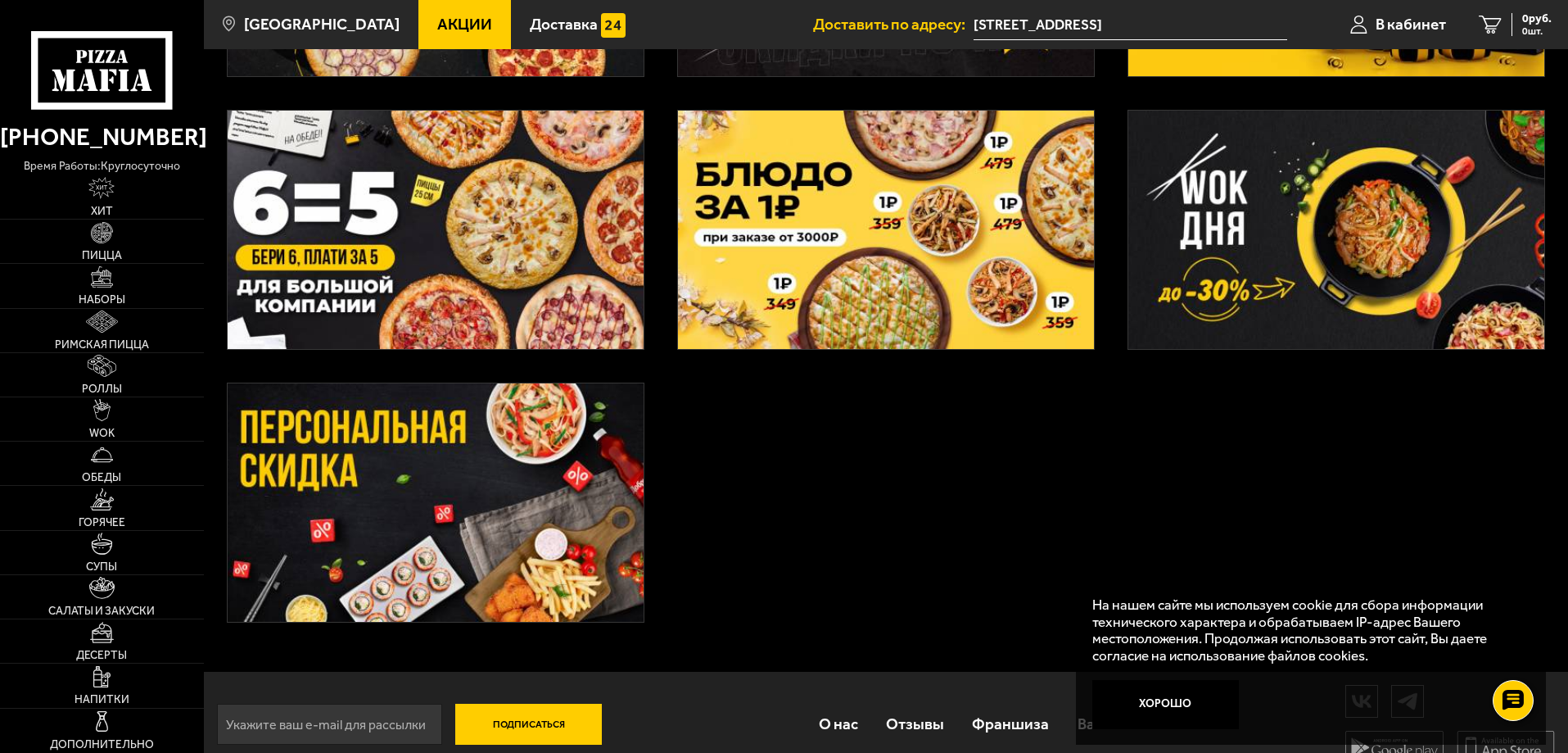
scroll to position [617, 0]
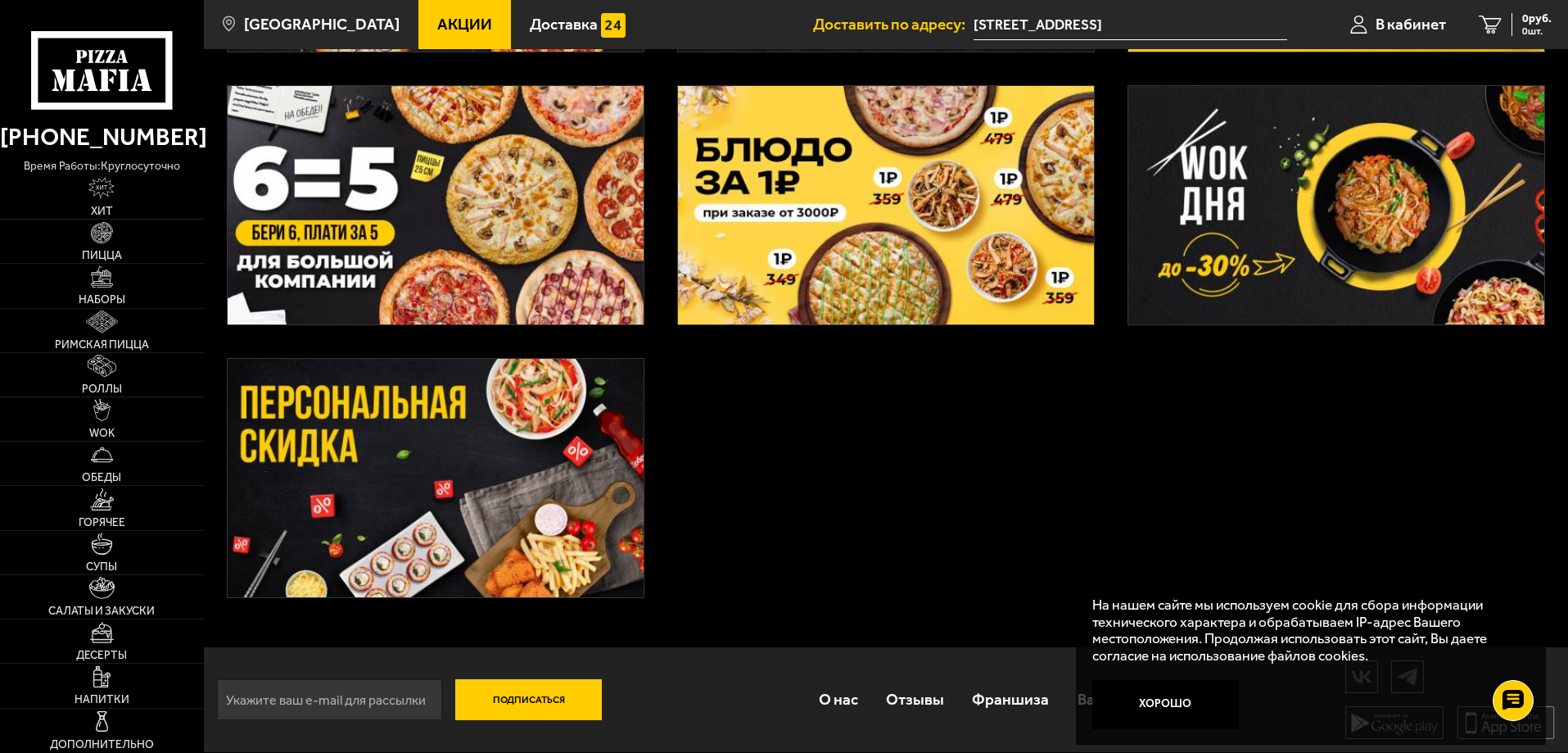
click at [360, 454] on img at bounding box center [436, 478] width 416 height 238
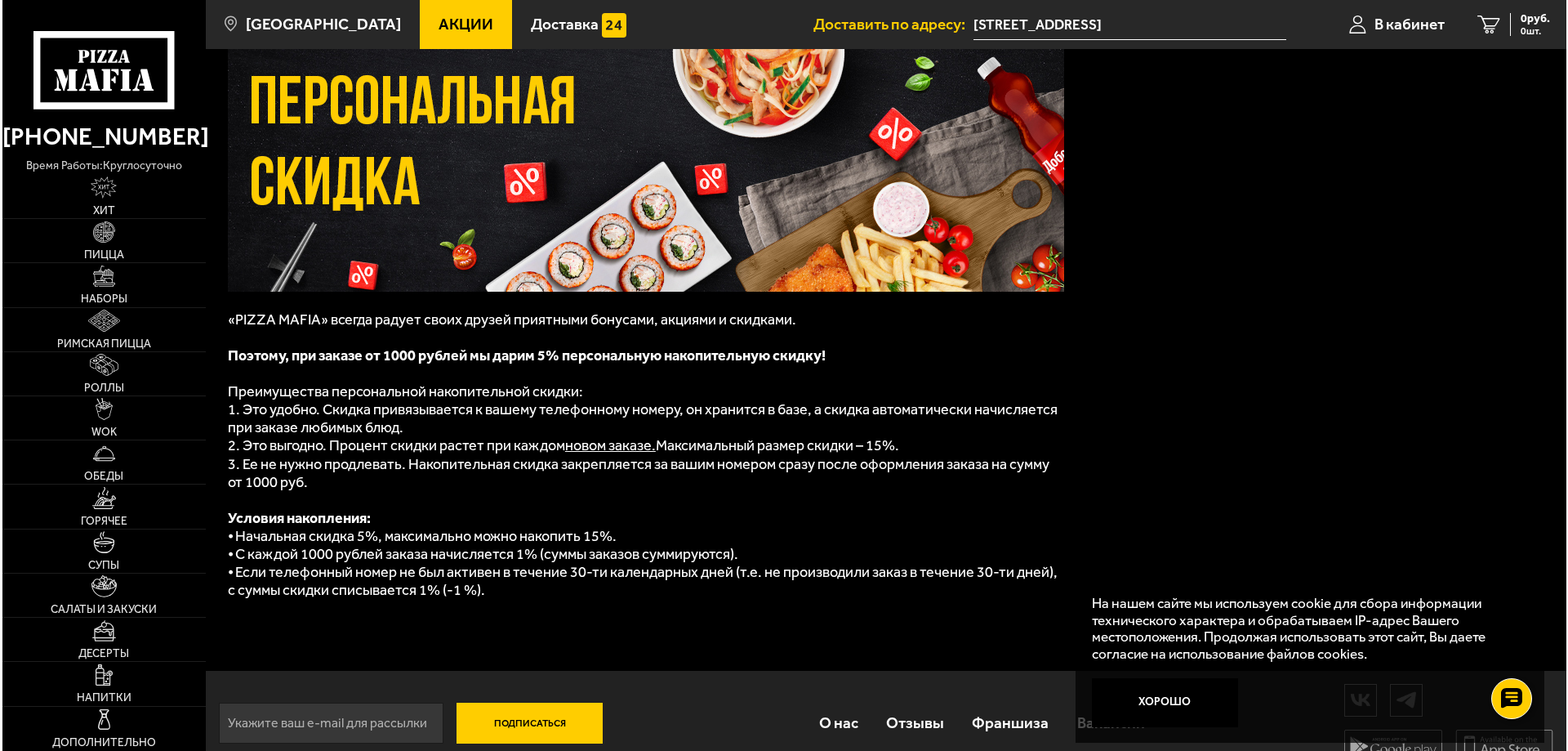
scroll to position [127, 0]
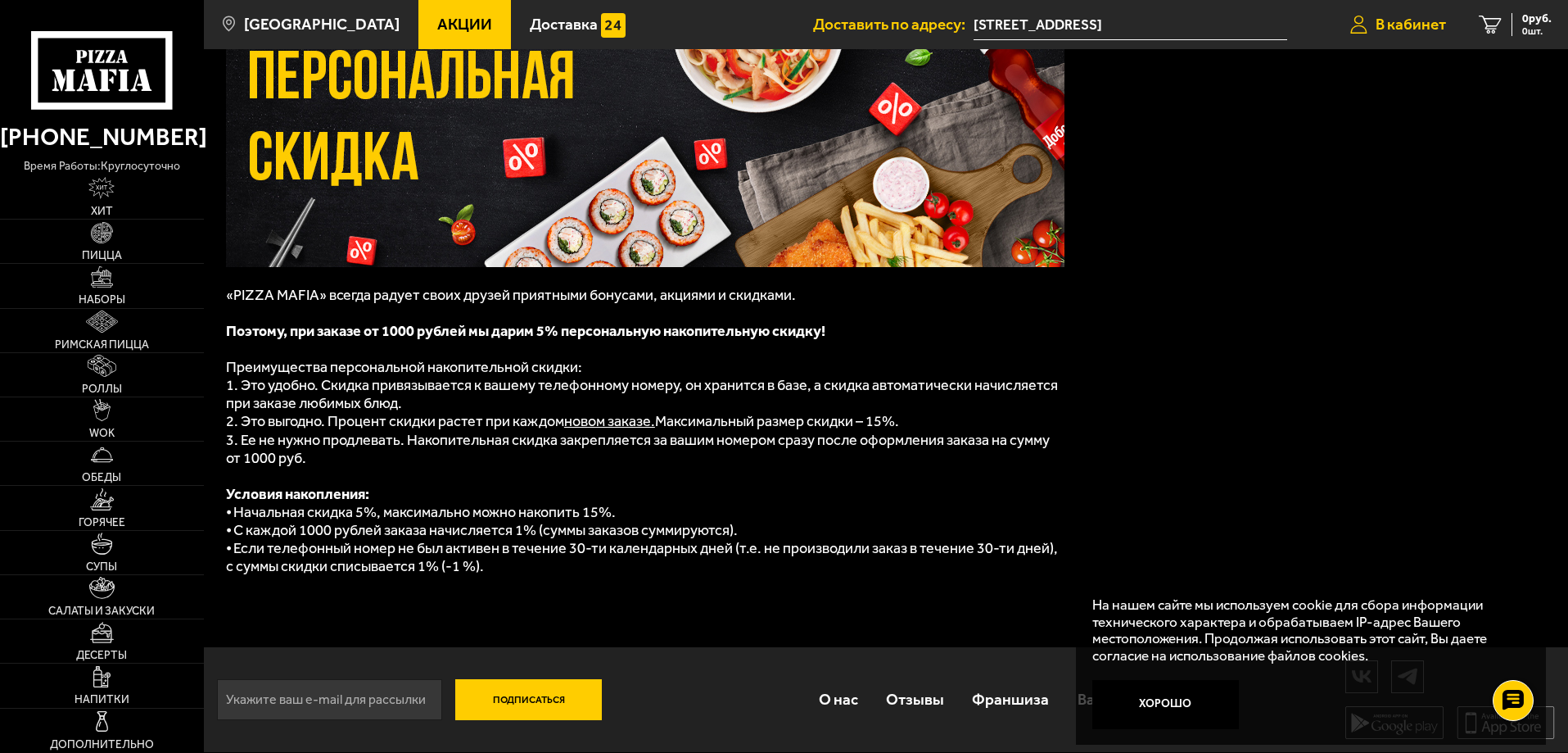
click at [1383, 25] on span "В кабинет" at bounding box center [1411, 24] width 71 height 16
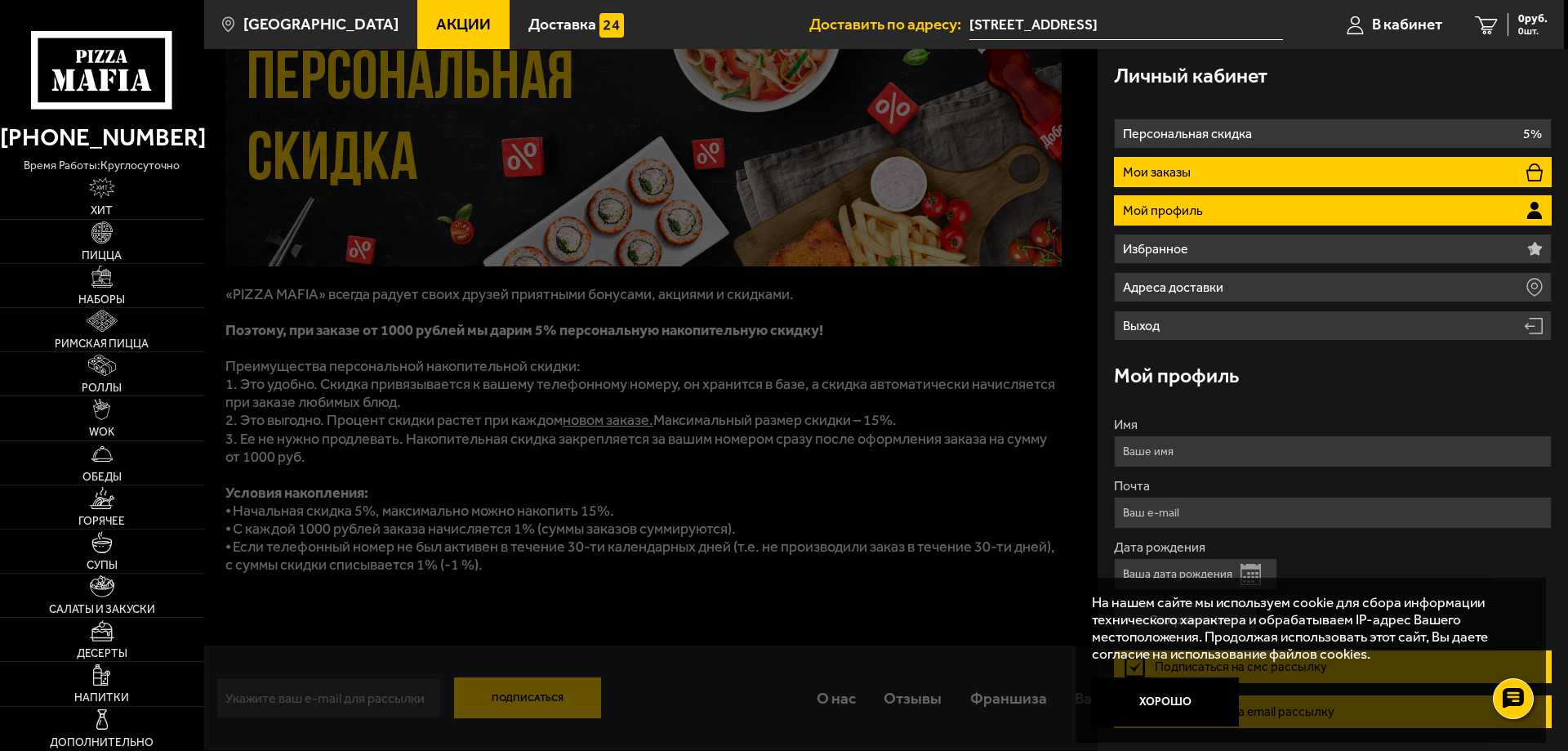
click at [1266, 171] on li "Мои заказы" at bounding box center [1333, 172] width 438 height 30
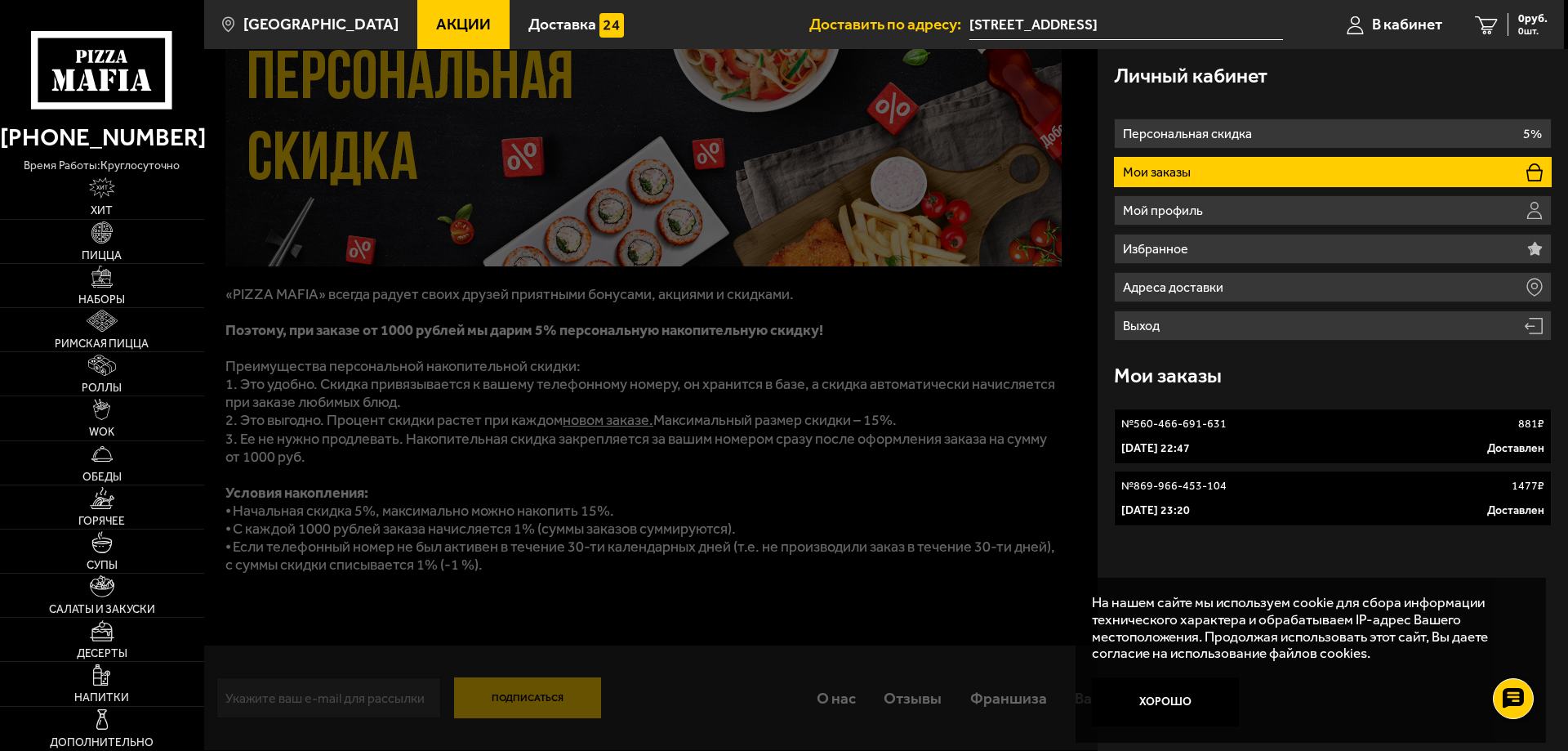
click at [1229, 487] on div "№ 869-966-453-104 1477 ₽" at bounding box center [1332, 487] width 423 height 17
